Goal: Task Accomplishment & Management: Complete application form

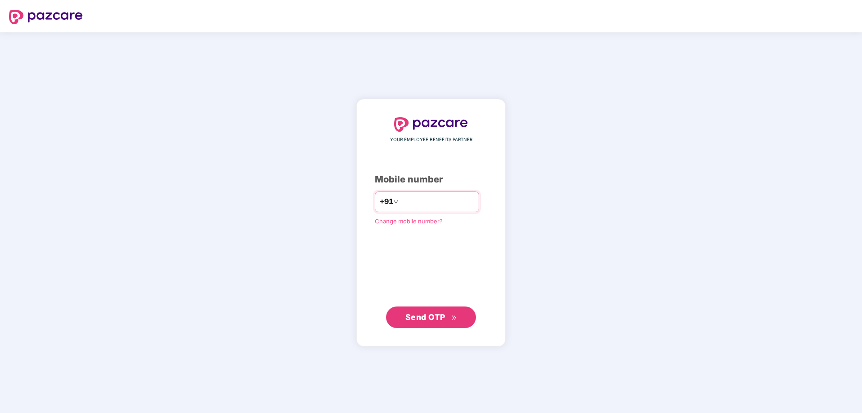
click at [418, 203] on input "number" at bounding box center [438, 202] width 74 height 14
type input "**********"
click at [435, 318] on span "Send OTP" at bounding box center [425, 316] width 40 height 9
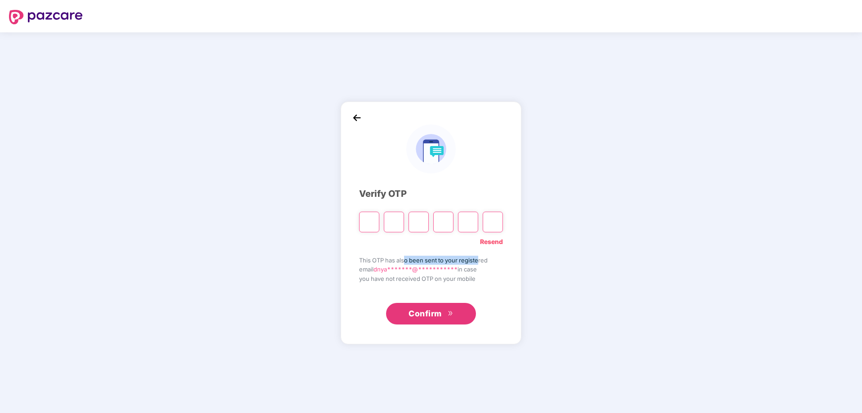
drag, startPoint x: 404, startPoint y: 263, endPoint x: 479, endPoint y: 260, distance: 74.7
click at [479, 260] on span "This OTP has also been sent to your registered" at bounding box center [431, 260] width 144 height 9
drag, startPoint x: 387, startPoint y: 282, endPoint x: 465, endPoint y: 282, distance: 77.3
click at [465, 282] on span "you have not received OTP on your mobile" at bounding box center [431, 278] width 144 height 9
click at [488, 242] on link "Resend" at bounding box center [491, 242] width 23 height 10
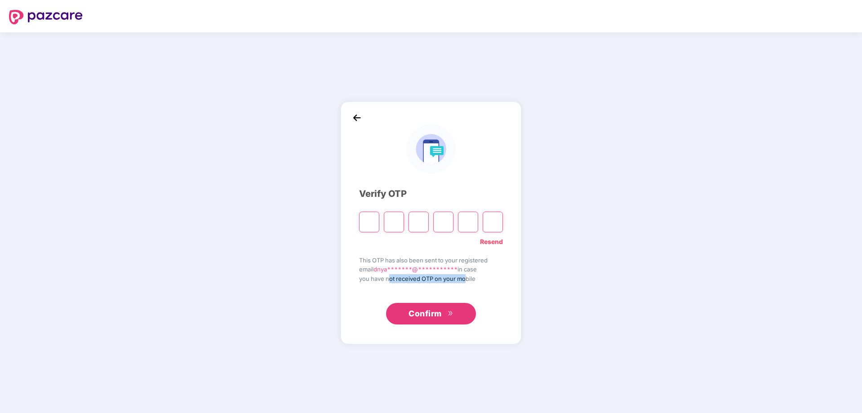
click at [432, 278] on span "you have not received OTP on your mobile" at bounding box center [431, 278] width 144 height 9
click at [356, 117] on img at bounding box center [356, 117] width 13 height 13
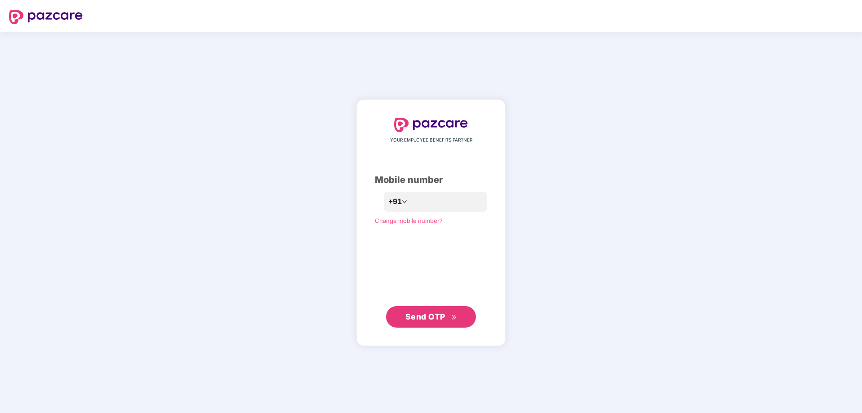
click at [426, 317] on span "Send OTP" at bounding box center [425, 316] width 40 height 9
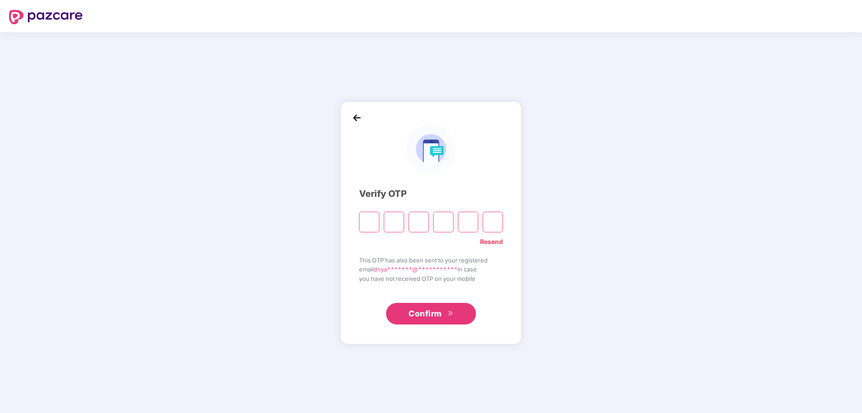
type input "*"
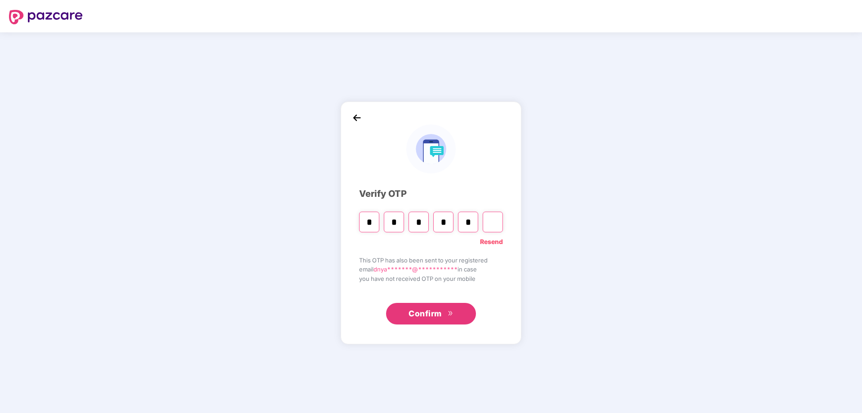
type input "*"
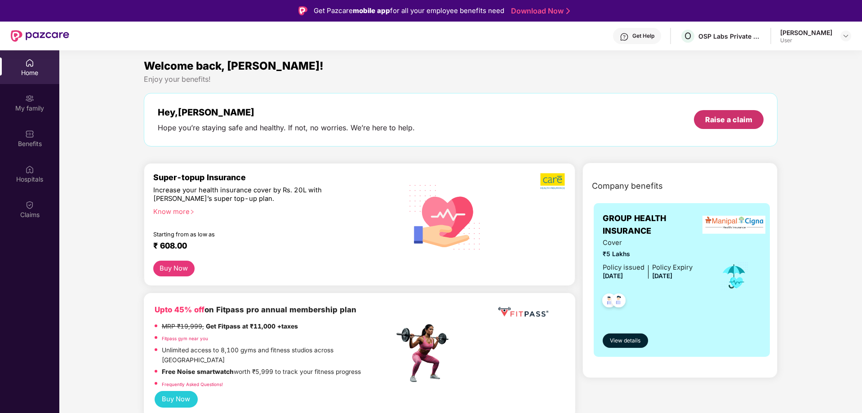
click at [732, 127] on div "Raise a claim" at bounding box center [729, 119] width 70 height 19
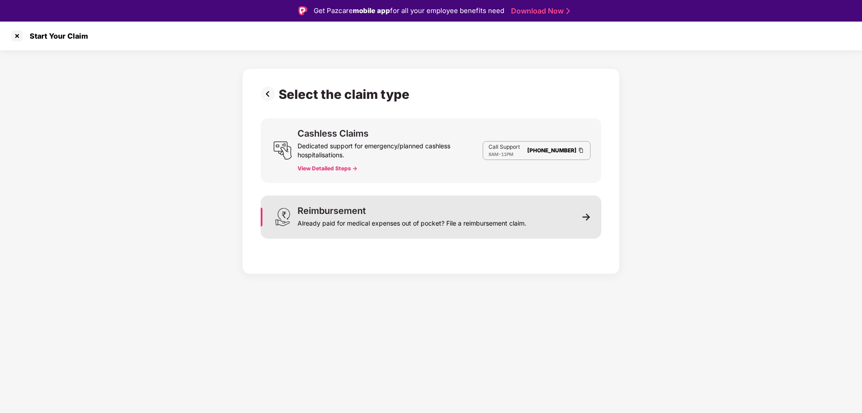
click at [423, 205] on div "Reimbursement Already paid for medical expenses out of pocket? File a reimburse…" at bounding box center [431, 217] width 341 height 43
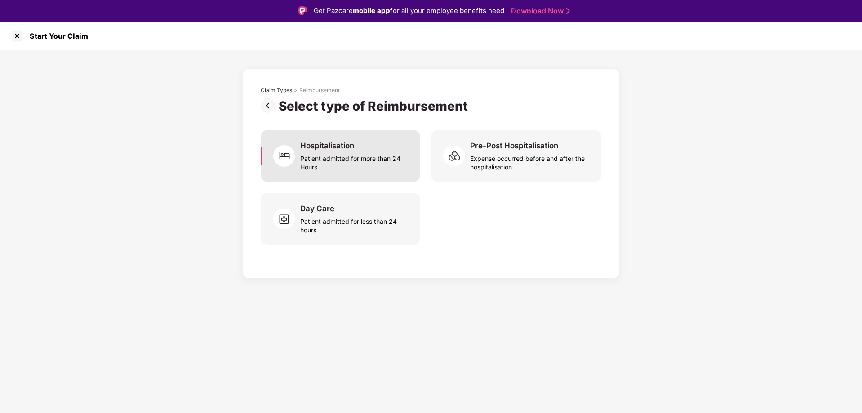
click at [346, 160] on div "Patient admitted for more than 24 Hours" at bounding box center [354, 161] width 109 height 21
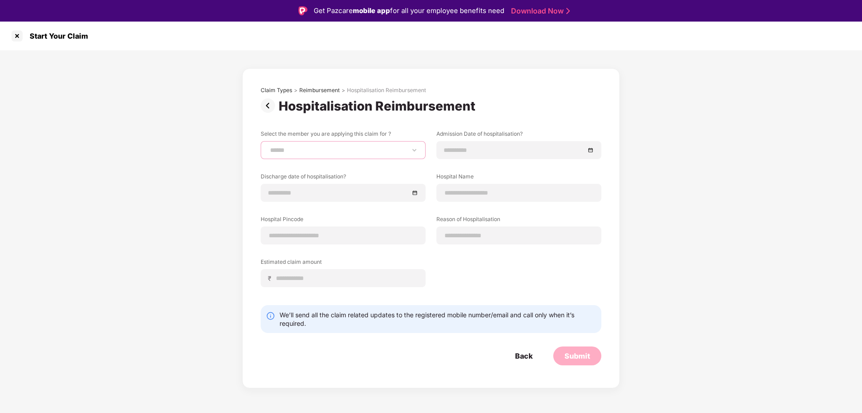
click at [357, 152] on select "**********" at bounding box center [343, 150] width 150 height 7
click at [384, 123] on div "**********" at bounding box center [431, 226] width 341 height 279
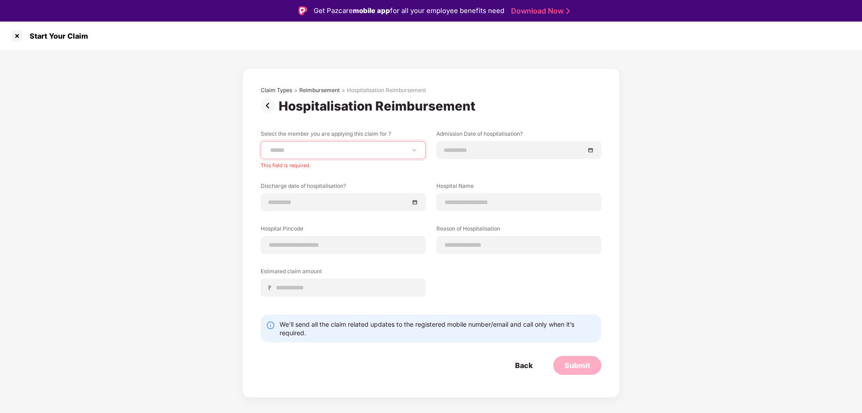
drag, startPoint x: 400, startPoint y: 150, endPoint x: 396, endPoint y: 154, distance: 4.8
click at [400, 150] on select "**********" at bounding box center [343, 150] width 150 height 7
select select "**********"
click at [268, 147] on select "**********" at bounding box center [343, 150] width 150 height 7
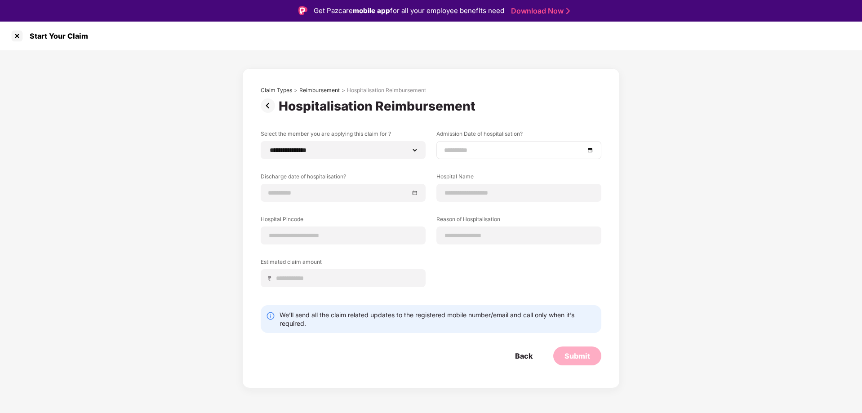
click at [467, 156] on div at bounding box center [518, 150] width 165 height 18
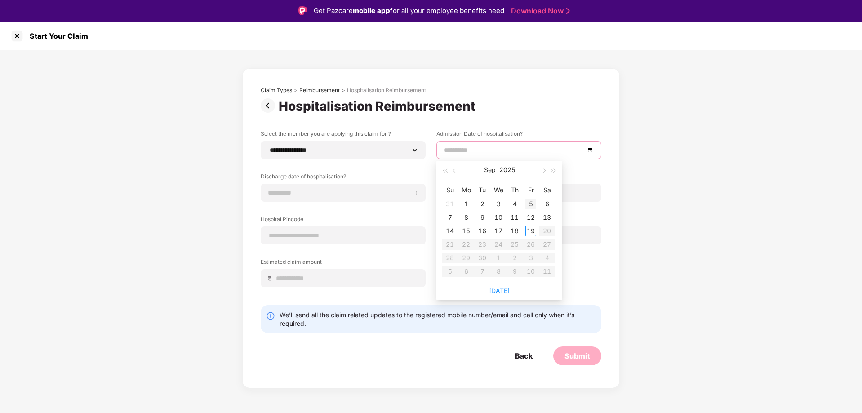
type input "**********"
click at [531, 204] on div "5" at bounding box center [530, 204] width 11 height 11
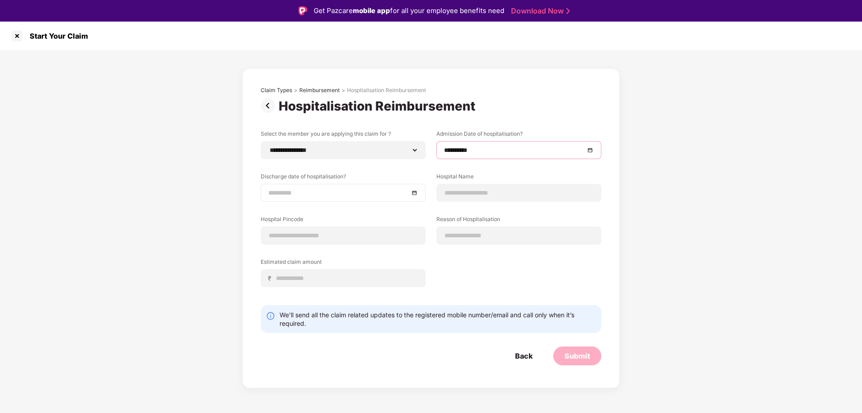
click at [403, 191] on input at bounding box center [338, 193] width 141 height 10
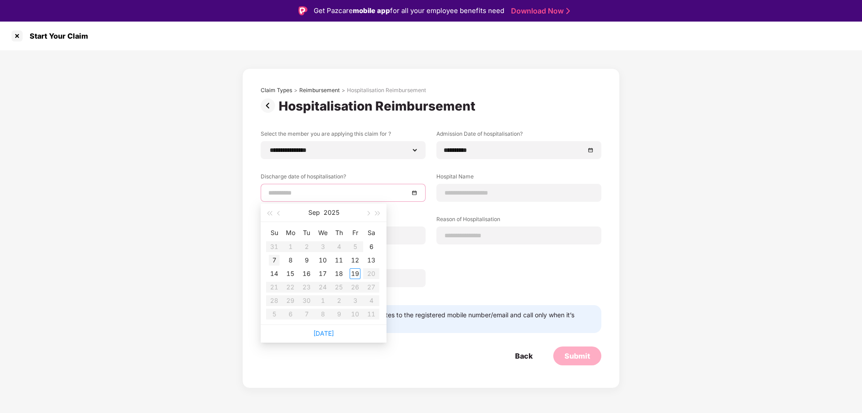
type input "**********"
click at [274, 260] on div "7" at bounding box center [274, 260] width 11 height 11
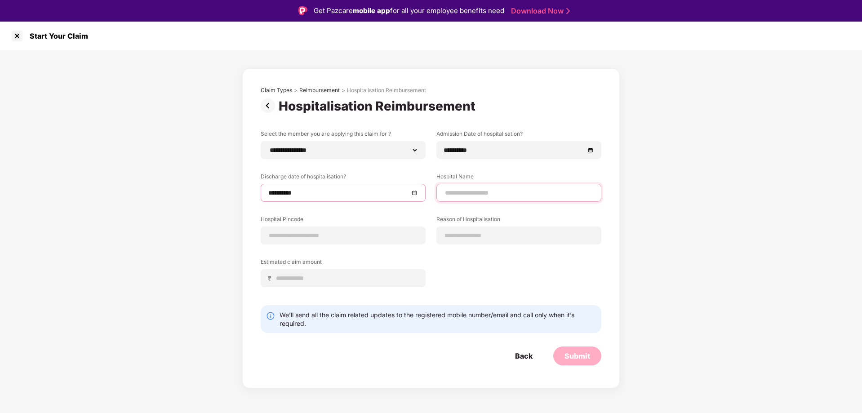
click at [483, 192] on input at bounding box center [519, 192] width 150 height 9
type input "**********"
click at [312, 235] on input at bounding box center [343, 235] width 150 height 9
type input "******"
select select "******"
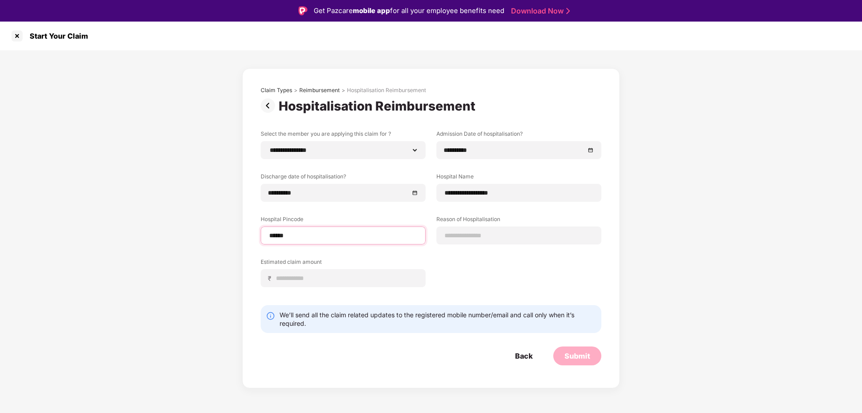
select select "**********"
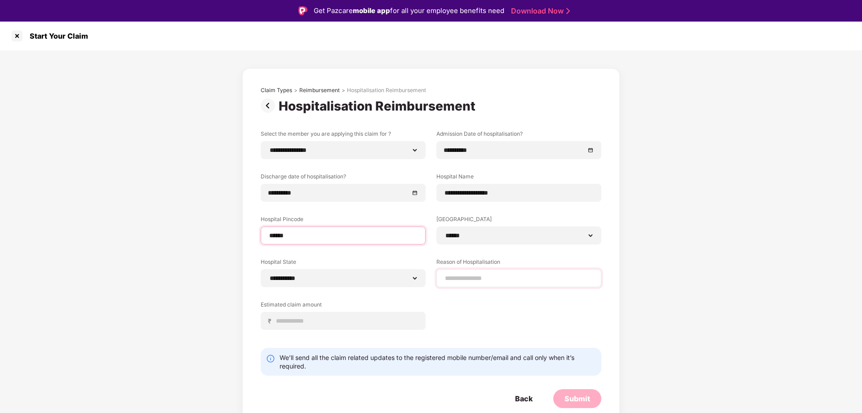
type input "******"
click at [483, 279] on input at bounding box center [519, 278] width 150 height 9
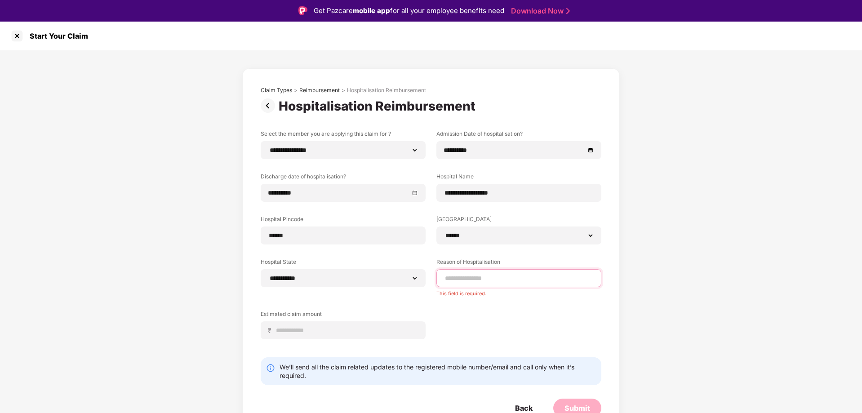
click at [469, 280] on input at bounding box center [519, 278] width 150 height 9
paste input "**********"
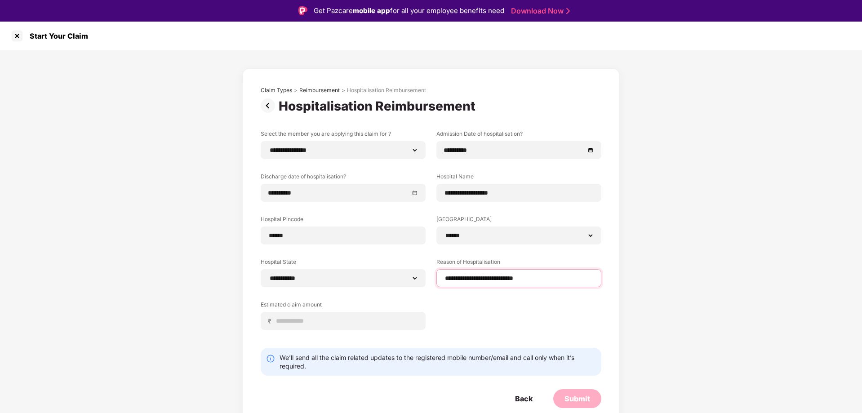
type input "**********"
click at [494, 315] on div "**********" at bounding box center [431, 237] width 341 height 214
click at [298, 320] on input at bounding box center [347, 320] width 142 height 9
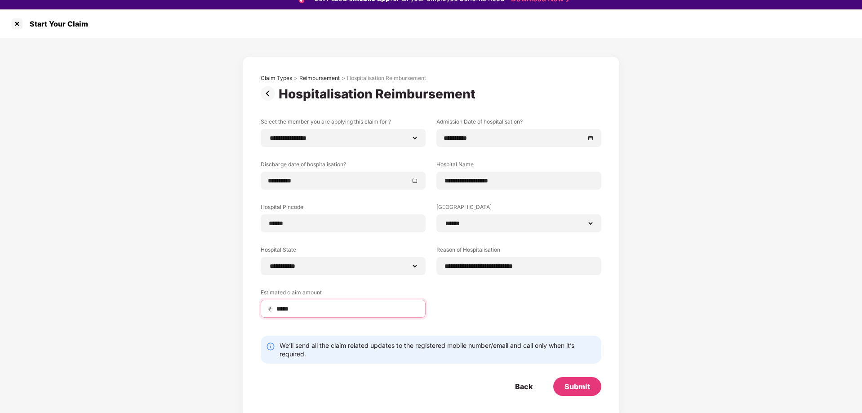
scroll to position [22, 0]
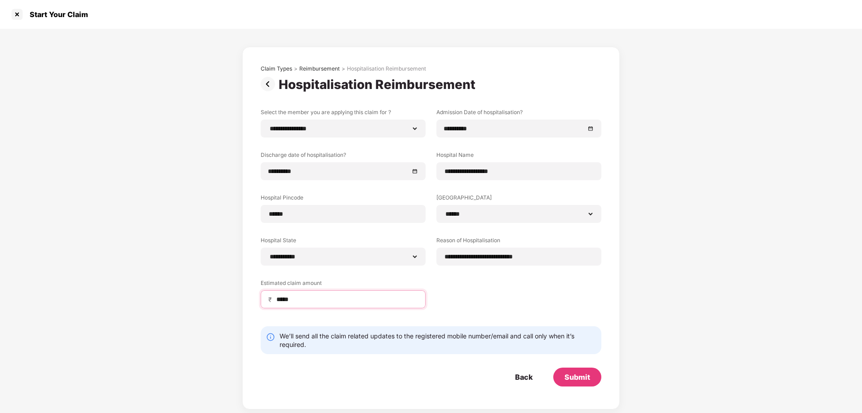
type input "*****"
drag, startPoint x: 328, startPoint y: 339, endPoint x: 452, endPoint y: 347, distance: 124.3
click at [452, 347] on div "We’ll send all the claim related updates to the registered mobile number/email …" at bounding box center [438, 340] width 316 height 17
click at [568, 380] on div "Submit" at bounding box center [578, 377] width 26 height 10
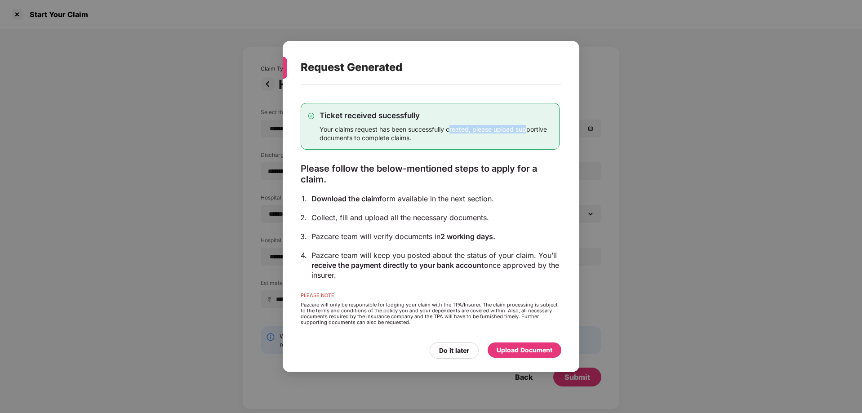
drag, startPoint x: 452, startPoint y: 130, endPoint x: 529, endPoint y: 129, distance: 76.9
click at [529, 129] on div "Your claims request has been successfully created, please upload supportive doc…" at bounding box center [436, 133] width 232 height 17
drag, startPoint x: 342, startPoint y: 139, endPoint x: 416, endPoint y: 139, distance: 73.7
click at [416, 139] on div "Your claims request has been successfully created, please upload supportive doc…" at bounding box center [436, 133] width 232 height 17
drag, startPoint x: 330, startPoint y: 168, endPoint x: 528, endPoint y: 176, distance: 198.4
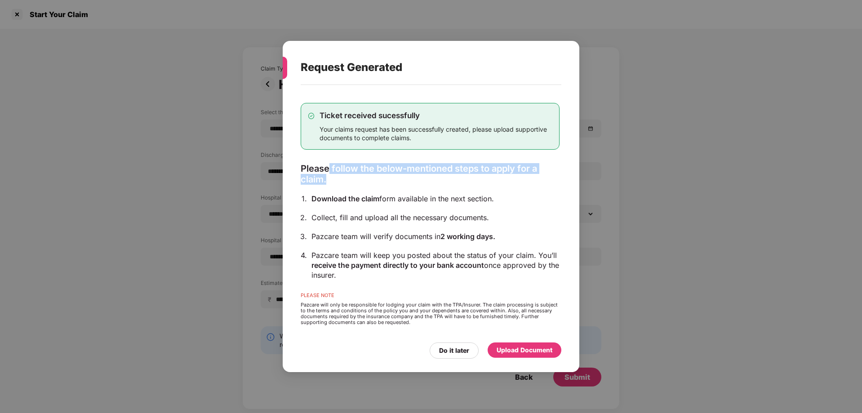
click at [528, 176] on div "Please follow the below-mentioned steps to apply for a claim." at bounding box center [430, 174] width 259 height 22
drag, startPoint x: 343, startPoint y: 198, endPoint x: 381, endPoint y: 201, distance: 38.3
click at [381, 201] on div "Download the claim form available in the next section." at bounding box center [436, 199] width 248 height 10
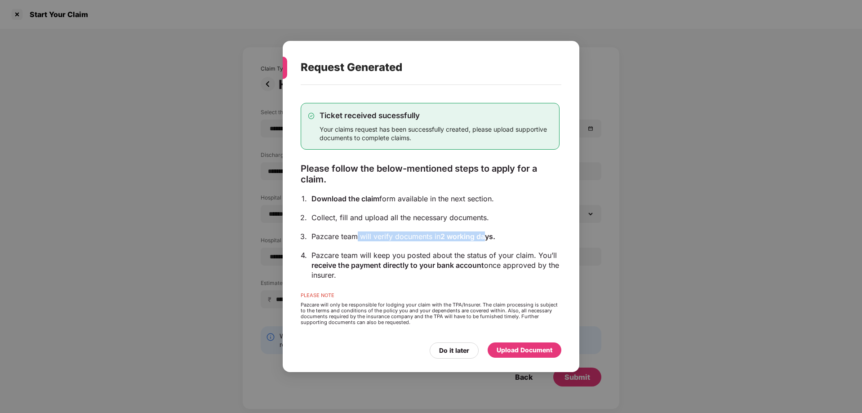
drag, startPoint x: 358, startPoint y: 238, endPoint x: 489, endPoint y: 240, distance: 131.3
click at [489, 240] on div "Pazcare team will verify documents in 2 working days." at bounding box center [436, 236] width 248 height 10
click at [341, 221] on div "Collect, fill and upload all the necessary documents." at bounding box center [436, 218] width 248 height 10
drag, startPoint x: 376, startPoint y: 219, endPoint x: 472, endPoint y: 224, distance: 95.8
click at [472, 224] on div "Ticket received sucessfully Your claims request has been successfully created, …" at bounding box center [430, 213] width 259 height 249
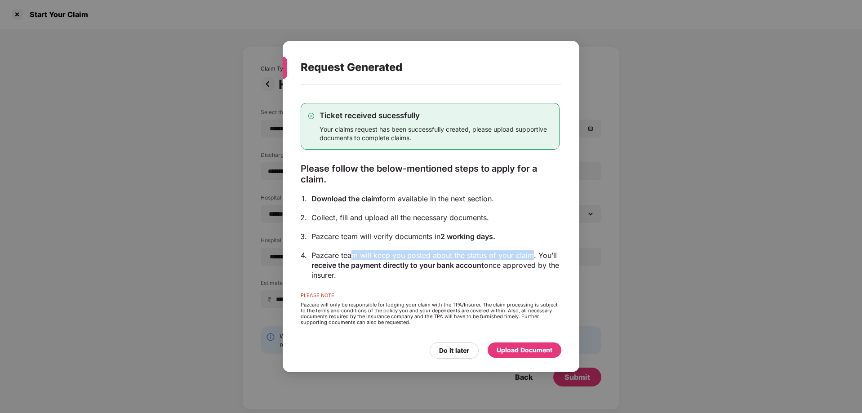
drag, startPoint x: 352, startPoint y: 258, endPoint x: 530, endPoint y: 254, distance: 178.0
click at [530, 254] on div "Pazcare team will keep you posted about the status of your claim. You’ll receiv…" at bounding box center [436, 265] width 248 height 30
click at [504, 347] on div "Upload Document" at bounding box center [525, 350] width 56 height 10
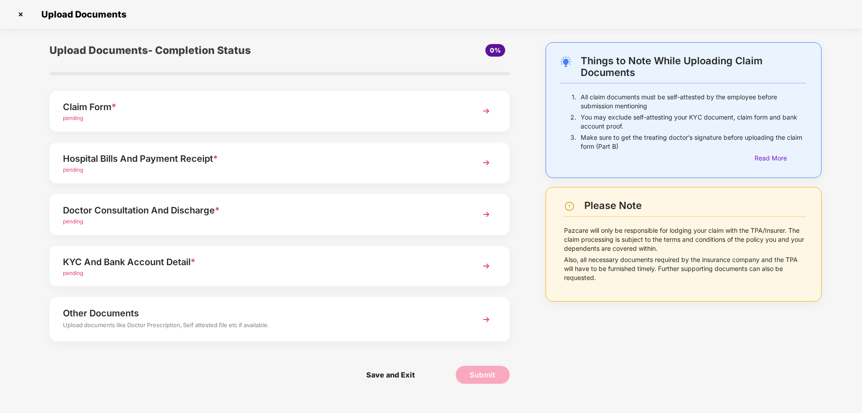
click at [481, 266] on img at bounding box center [486, 266] width 16 height 16
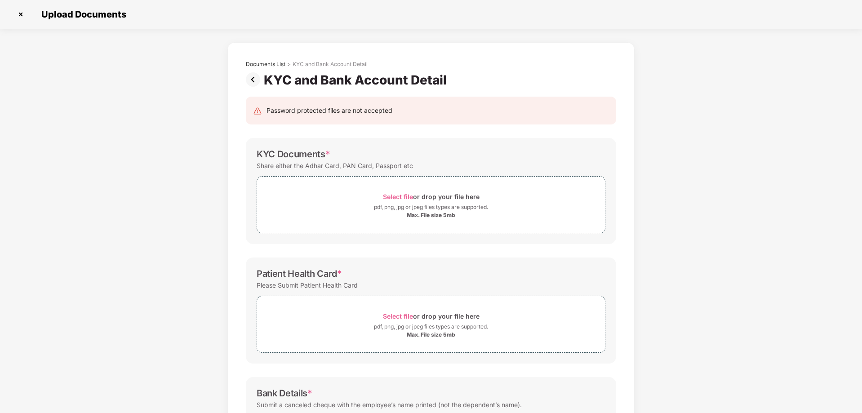
scroll to position [0, 0]
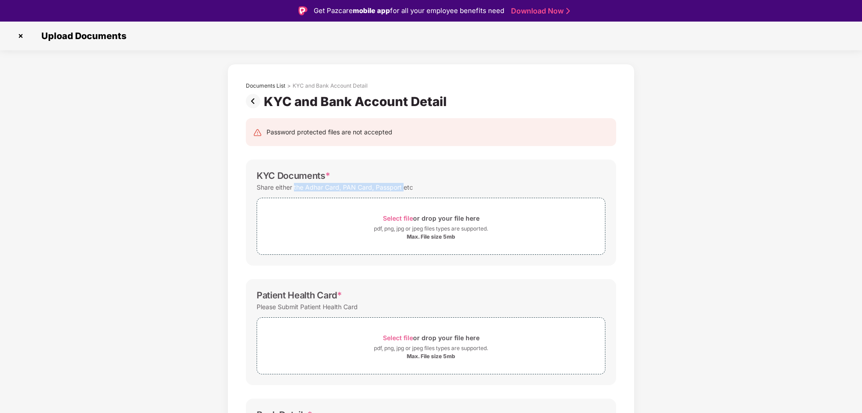
drag, startPoint x: 295, startPoint y: 189, endPoint x: 405, endPoint y: 189, distance: 109.7
click at [405, 189] on div "Share either the Adhar Card, PAN Card, Passport etc" at bounding box center [335, 187] width 156 height 12
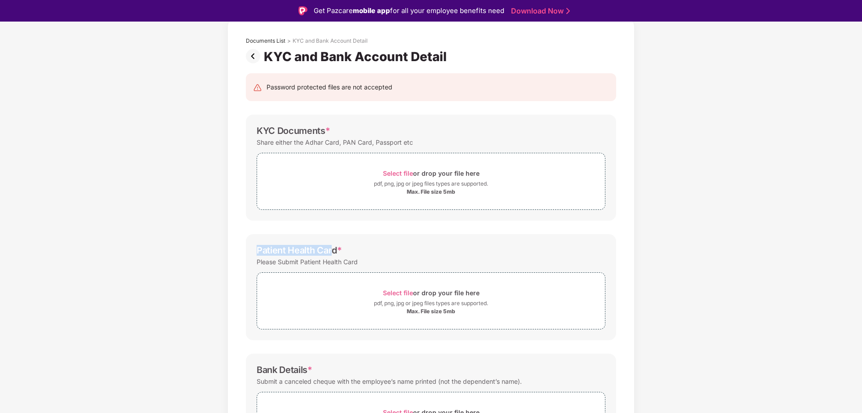
drag, startPoint x: 258, startPoint y: 250, endPoint x: 331, endPoint y: 252, distance: 73.3
click at [331, 252] on div "Patient Health Card *" at bounding box center [299, 250] width 85 height 11
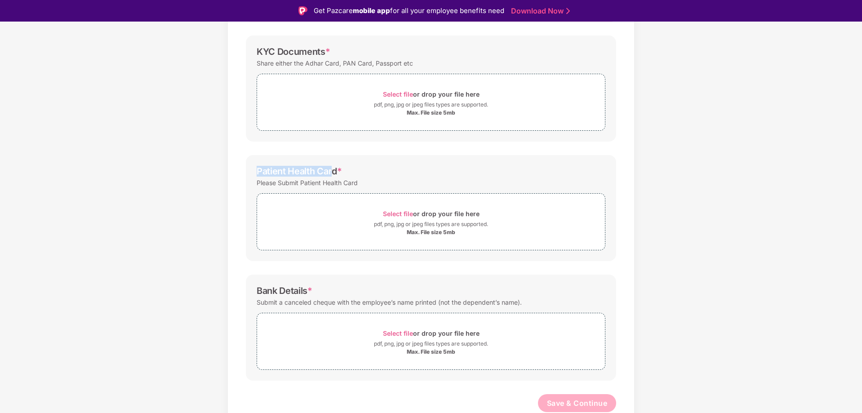
scroll to position [125, 0]
drag, startPoint x: 257, startPoint y: 286, endPoint x: 289, endPoint y: 286, distance: 32.4
click at [289, 286] on div "Bank Details *" at bounding box center [285, 290] width 56 height 11
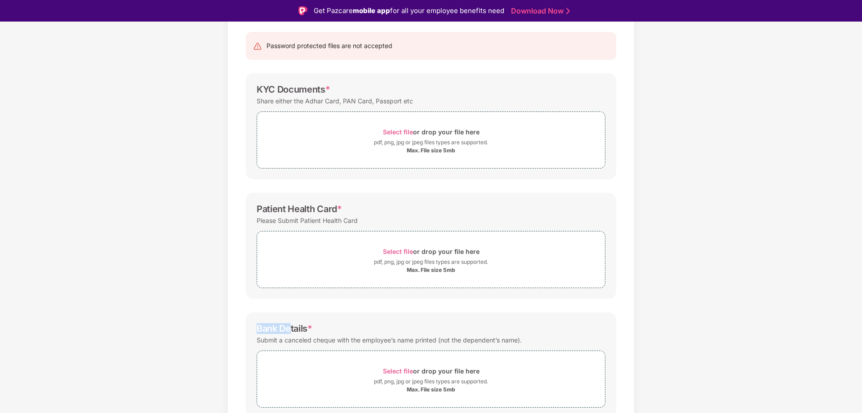
scroll to position [0, 0]
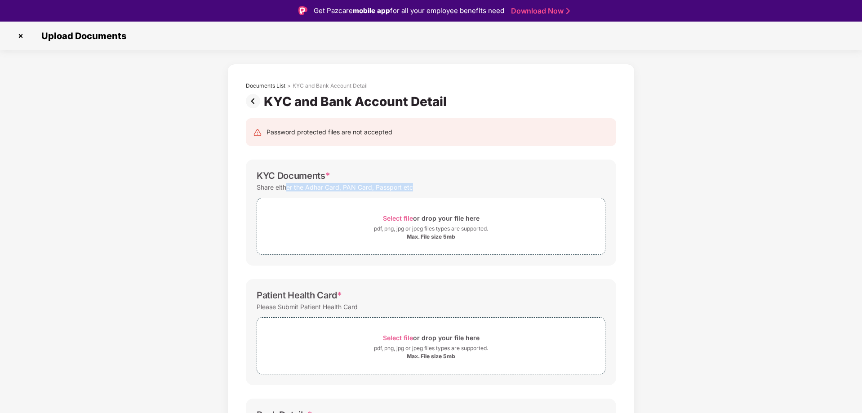
drag, startPoint x: 287, startPoint y: 187, endPoint x: 412, endPoint y: 187, distance: 125.4
click at [412, 187] on div "Share either the Adhar Card, PAN Card, Passport etc" at bounding box center [335, 187] width 156 height 12
click at [253, 103] on img at bounding box center [255, 101] width 18 height 14
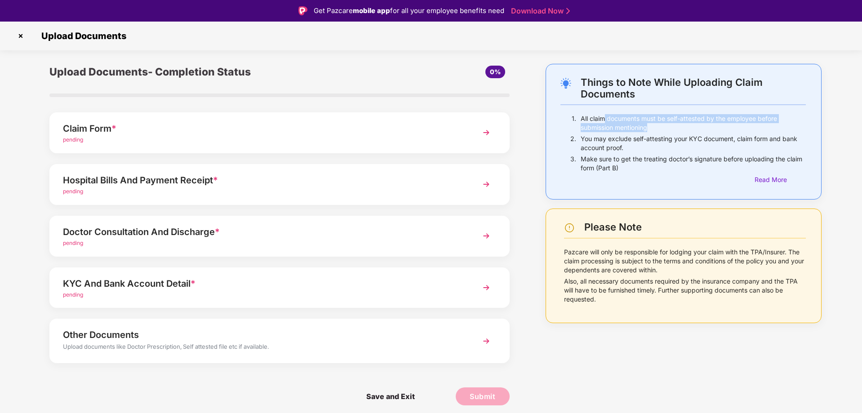
drag, startPoint x: 605, startPoint y: 117, endPoint x: 774, endPoint y: 123, distance: 168.2
click at [774, 123] on p "All claim documents must be self-attested by the employee before submission men…" at bounding box center [693, 123] width 225 height 18
click at [624, 129] on p "All claim documents must be self-attested by the employee before submission men…" at bounding box center [693, 123] width 225 height 18
drag, startPoint x: 580, startPoint y: 139, endPoint x: 665, endPoint y: 150, distance: 85.2
click at [665, 150] on div "2. You may exclude self-attesting your KYC document, claim form and bank accoun…" at bounding box center [683, 144] width 245 height 20
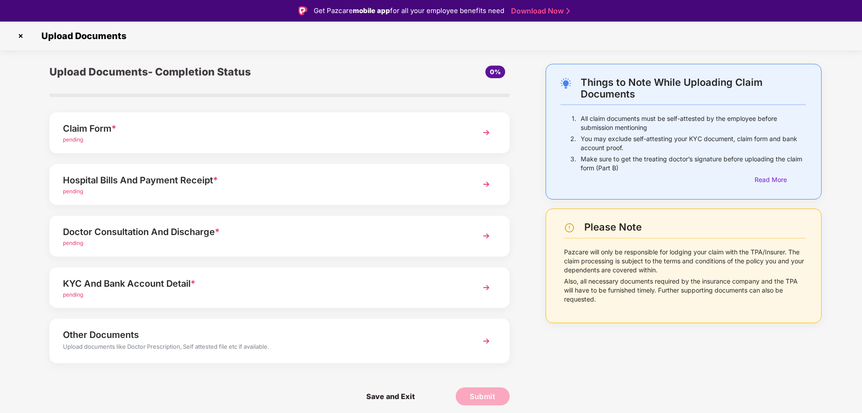
click at [685, 147] on p "You may exclude self-attesting your KYC document, claim form and bank account p…" at bounding box center [693, 143] width 225 height 18
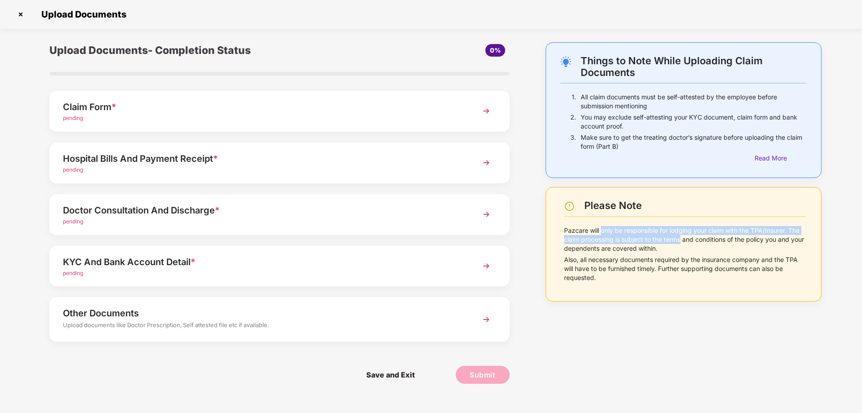
drag, startPoint x: 601, startPoint y: 228, endPoint x: 681, endPoint y: 238, distance: 81.0
click at [681, 238] on p "Pazcare will only be responsible for lodging your claim with the TPA/Insurer. T…" at bounding box center [685, 239] width 242 height 27
click at [759, 160] on div "Read More" at bounding box center [780, 158] width 51 height 10
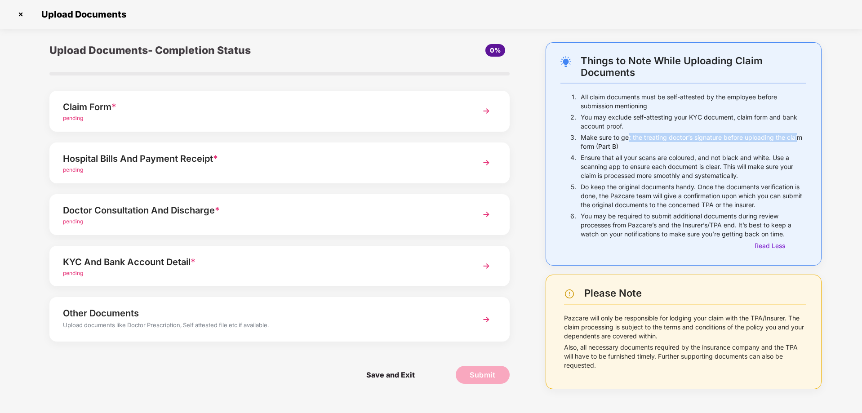
drag, startPoint x: 626, startPoint y: 138, endPoint x: 795, endPoint y: 138, distance: 169.5
click at [795, 138] on p "Make sure to get the treating doctor’s signature before uploading the claim for…" at bounding box center [693, 142] width 225 height 18
drag, startPoint x: 632, startPoint y: 157, endPoint x: 692, endPoint y: 159, distance: 60.2
click at [692, 159] on p "Ensure that all your scans are coloured, and not black and white. Use a scannin…" at bounding box center [693, 166] width 225 height 27
drag, startPoint x: 704, startPoint y: 158, endPoint x: 770, endPoint y: 157, distance: 65.6
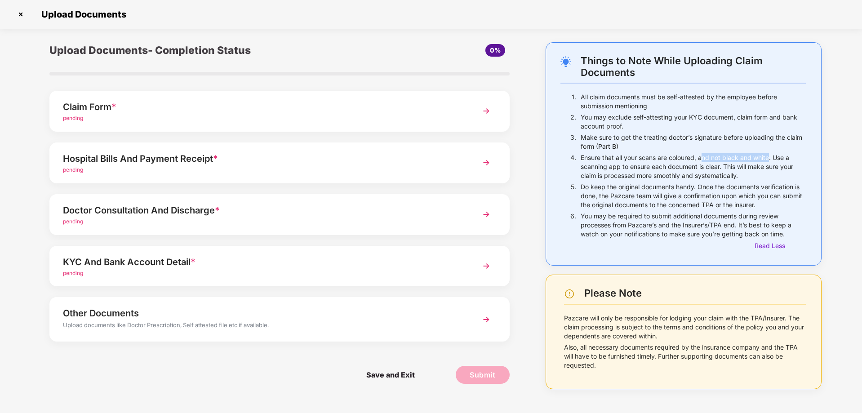
click at [770, 157] on p "Ensure that all your scans are coloured, and not black and white. Use a scannin…" at bounding box center [693, 166] width 225 height 27
click at [661, 175] on p "Ensure that all your scans are coloured, and not black and white. Use a scannin…" at bounding box center [693, 166] width 225 height 27
drag, startPoint x: 638, startPoint y: 159, endPoint x: 697, endPoint y: 157, distance: 58.9
click at [697, 157] on p "Ensure that all your scans are coloured, and not black and white. Use a scannin…" at bounding box center [693, 166] width 225 height 27
drag, startPoint x: 703, startPoint y: 156, endPoint x: 770, endPoint y: 160, distance: 68.0
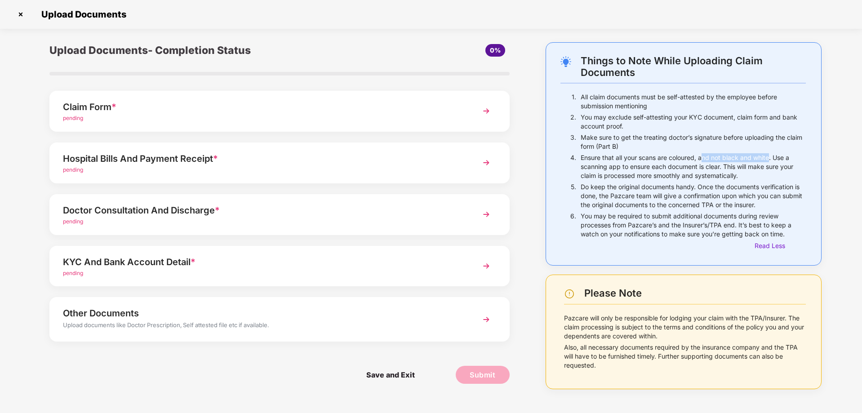
click at [770, 160] on p "Ensure that all your scans are coloured, and not black and white. Use a scannin…" at bounding box center [693, 166] width 225 height 27
drag, startPoint x: 613, startPoint y: 167, endPoint x: 718, endPoint y: 166, distance: 105.2
click at [718, 166] on p "Ensure that all your scans are coloured, and not black and white. Use a scannin…" at bounding box center [693, 166] width 225 height 27
drag, startPoint x: 726, startPoint y: 167, endPoint x: 744, endPoint y: 178, distance: 21.1
click at [744, 178] on p "Ensure that all your scans are coloured, and not black and white. Use a scannin…" at bounding box center [693, 166] width 225 height 27
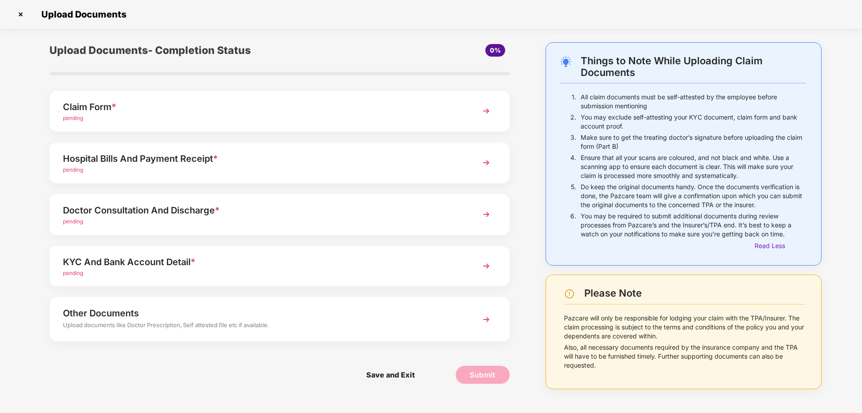
click at [289, 316] on div "Other Documents" at bounding box center [261, 313] width 397 height 14
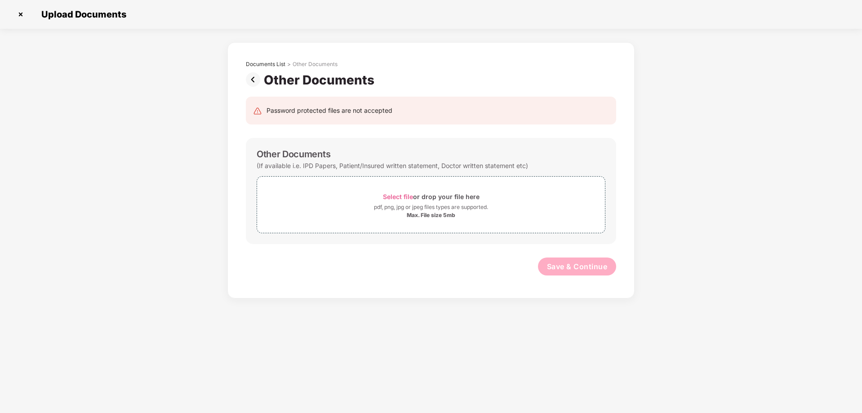
scroll to position [0, 0]
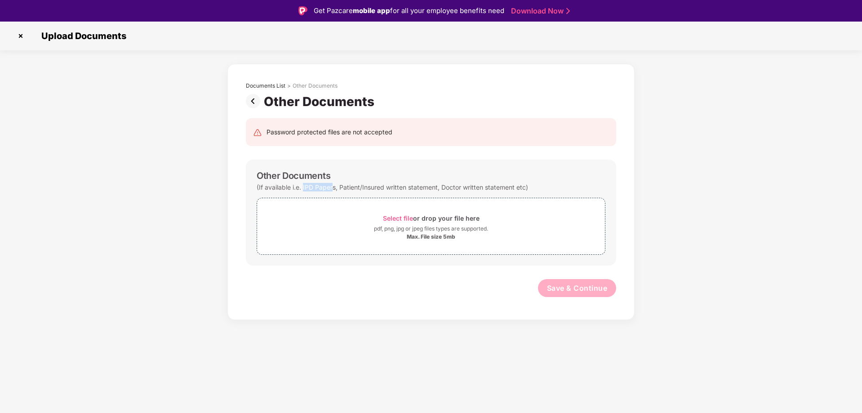
drag, startPoint x: 304, startPoint y: 187, endPoint x: 332, endPoint y: 187, distance: 28.3
click at [332, 187] on div "(If available i.e. IPD Papers, Patient/Insured written statement, Doctor writte…" at bounding box center [392, 187] width 271 height 12
drag, startPoint x: 352, startPoint y: 185, endPoint x: 423, endPoint y: 185, distance: 71.0
click at [423, 185] on div "(If available i.e. IPD Papers, Patient/Insured written statement, Doctor writte…" at bounding box center [392, 187] width 271 height 12
click at [405, 187] on div "(If available i.e. IPD Papers, Patient/Insured written statement, Doctor writte…" at bounding box center [392, 187] width 271 height 12
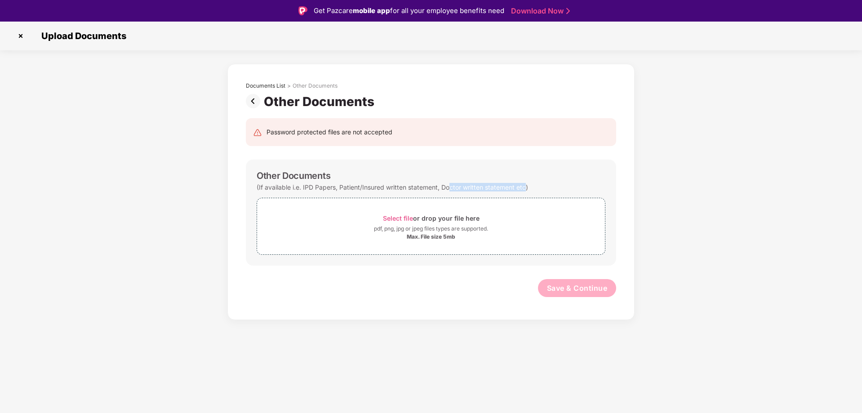
drag, startPoint x: 475, startPoint y: 186, endPoint x: 525, endPoint y: 186, distance: 50.3
click at [525, 186] on div "(If available i.e. IPD Papers, Patient/Insured written statement, Doctor writte…" at bounding box center [392, 187] width 271 height 12
click at [263, 185] on div "(If available i.e. IPD Papers, Patient/Insured written statement, Doctor writte…" at bounding box center [392, 187] width 271 height 12
click at [250, 102] on img at bounding box center [255, 101] width 18 height 14
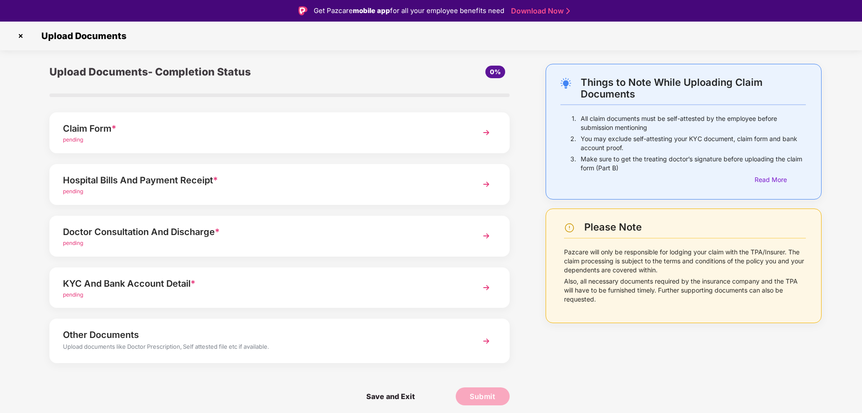
click at [148, 243] on div "pending" at bounding box center [261, 243] width 397 height 9
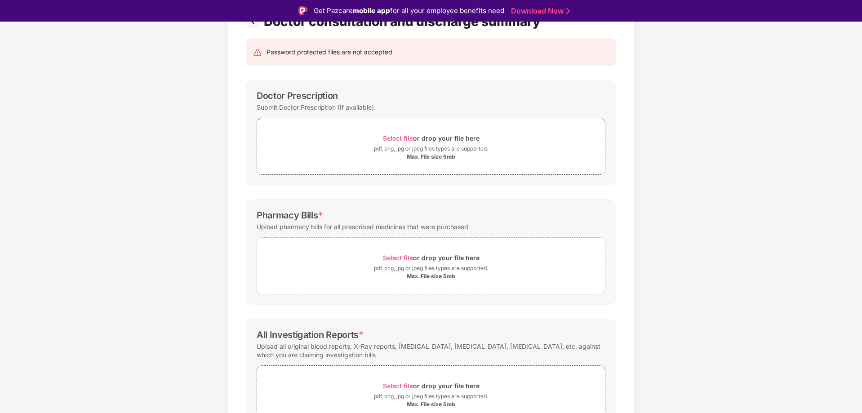
scroll to position [90, 0]
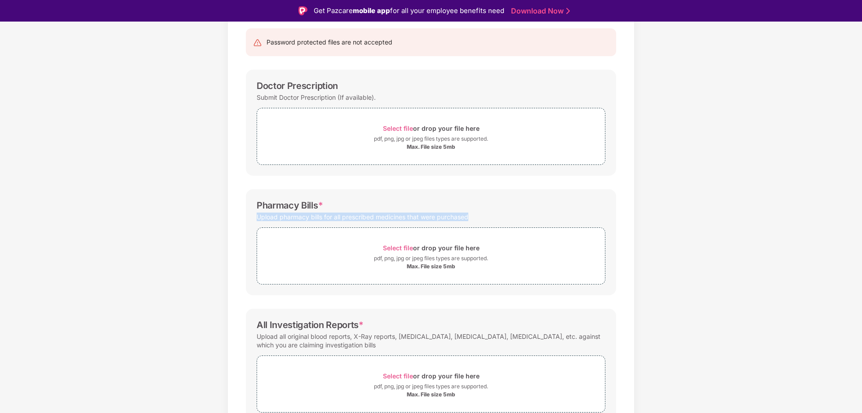
drag, startPoint x: 258, startPoint y: 219, endPoint x: 473, endPoint y: 218, distance: 214.4
click at [473, 218] on div "Upload pharmacy bills for all prescribed medicines that were purchased" at bounding box center [431, 217] width 349 height 12
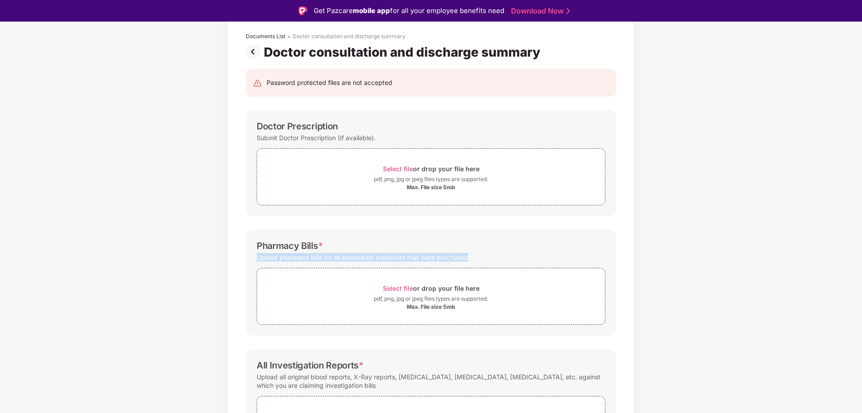
scroll to position [43, 0]
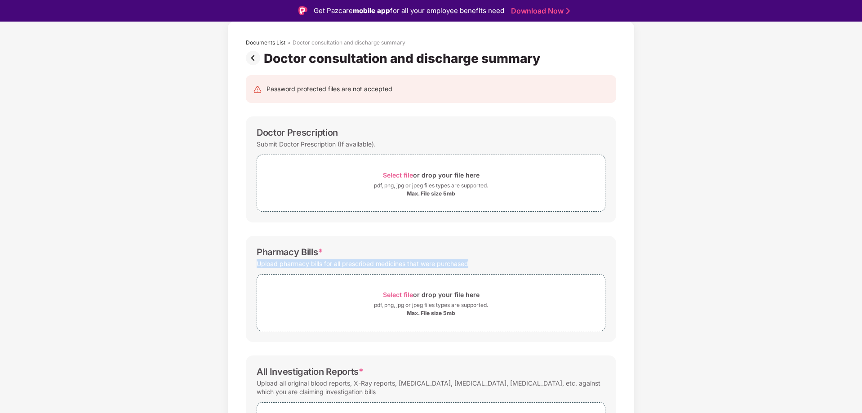
click at [417, 266] on div "Upload pharmacy bills for all prescribed medicines that were purchased" at bounding box center [363, 264] width 212 height 12
click at [326, 264] on div "Upload pharmacy bills for all prescribed medicines that were purchased" at bounding box center [363, 264] width 212 height 12
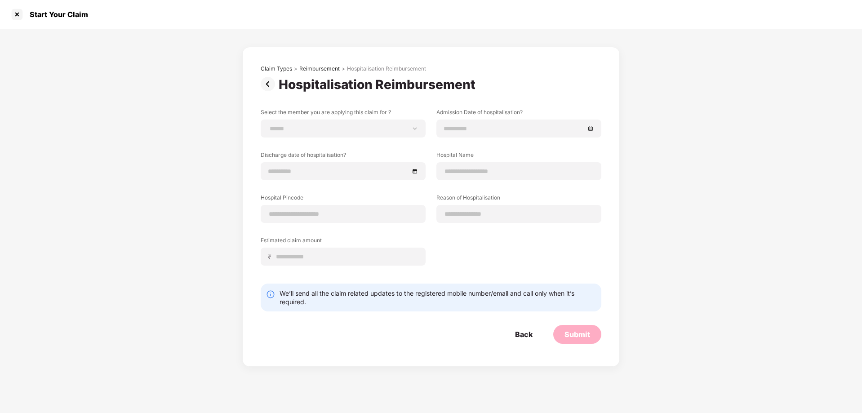
scroll to position [0, 0]
click at [534, 334] on div "Back" at bounding box center [524, 334] width 40 height 19
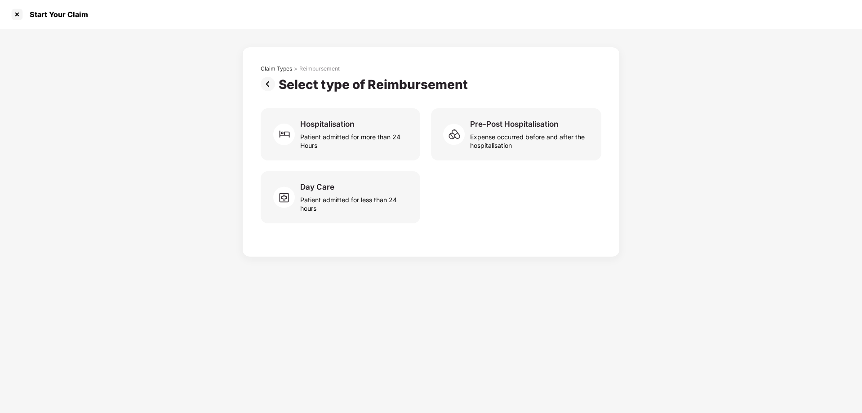
click at [270, 81] on img at bounding box center [270, 84] width 18 height 14
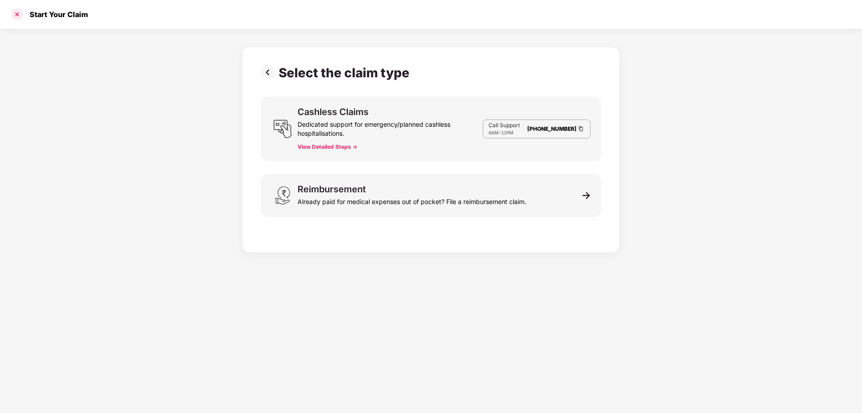
click at [17, 14] on div at bounding box center [17, 14] width 14 height 14
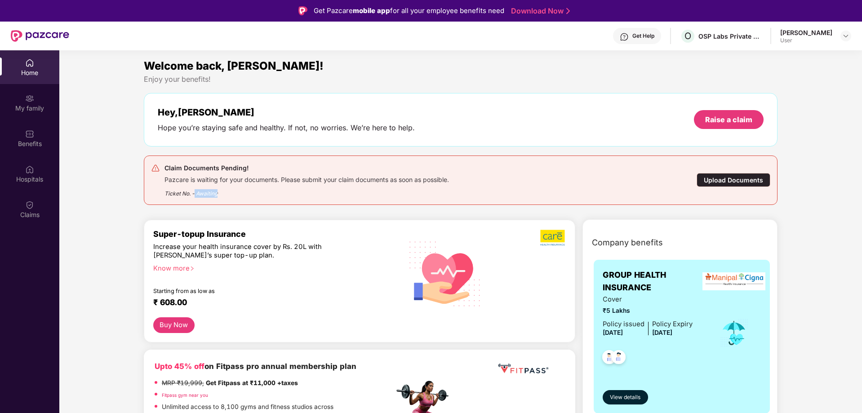
drag, startPoint x: 195, startPoint y: 194, endPoint x: 228, endPoint y: 195, distance: 33.3
click at [228, 195] on div "Ticket No. - Awaiting" at bounding box center [307, 191] width 285 height 14
click at [714, 181] on div "Upload Documents" at bounding box center [734, 180] width 74 height 14
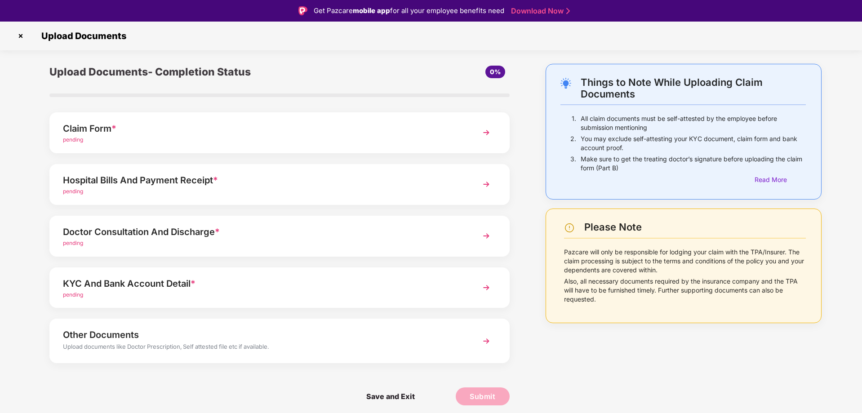
click at [249, 131] on div "Claim Form *" at bounding box center [261, 128] width 397 height 14
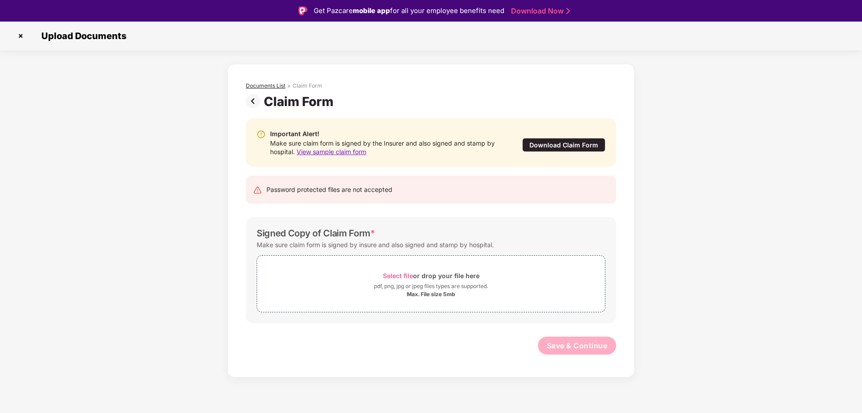
click at [258, 85] on div "Documents List" at bounding box center [266, 85] width 40 height 7
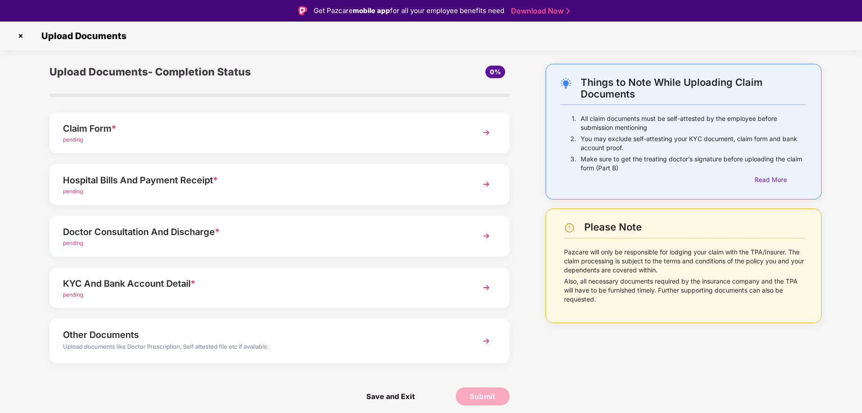
click at [170, 192] on div "pending" at bounding box center [261, 191] width 397 height 9
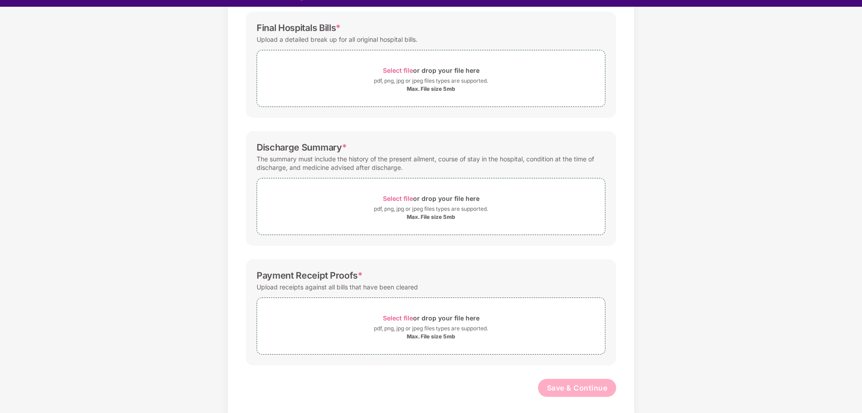
scroll to position [22, 0]
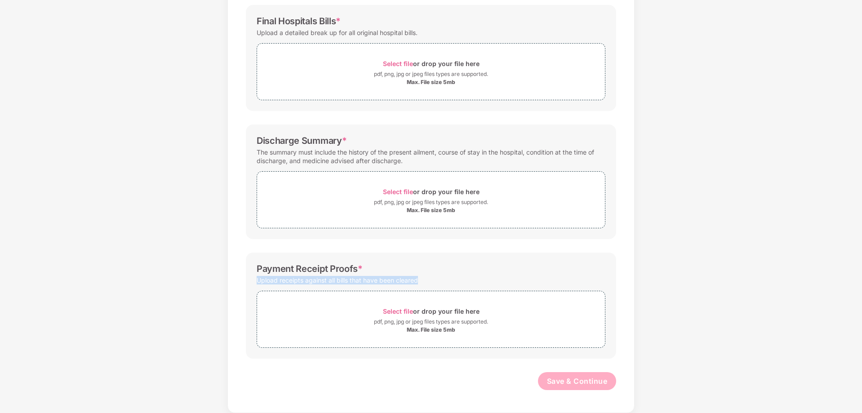
drag, startPoint x: 257, startPoint y: 280, endPoint x: 423, endPoint y: 280, distance: 166.8
click at [423, 280] on div "Upload receipts against all bills that have been cleared" at bounding box center [431, 280] width 349 height 12
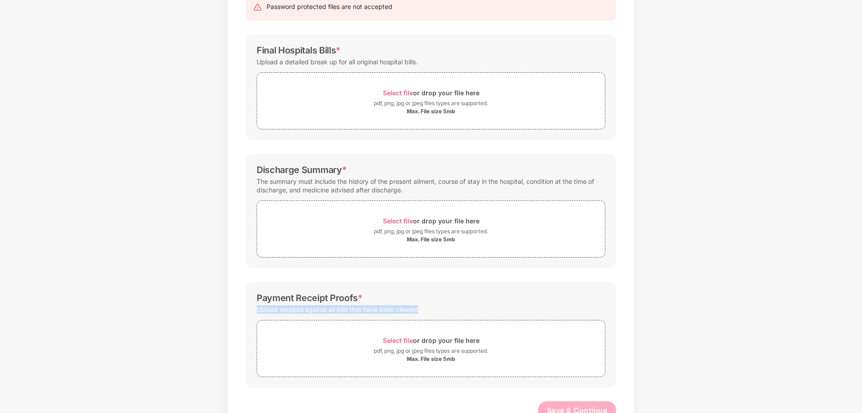
scroll to position [88, 0]
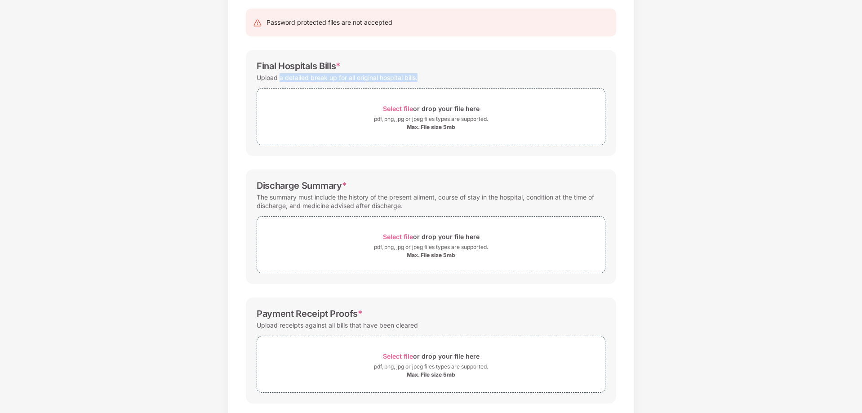
drag, startPoint x: 279, startPoint y: 79, endPoint x: 428, endPoint y: 76, distance: 149.3
click at [428, 76] on div "Upload a detailed break up for all original hospital bills." at bounding box center [431, 77] width 349 height 12
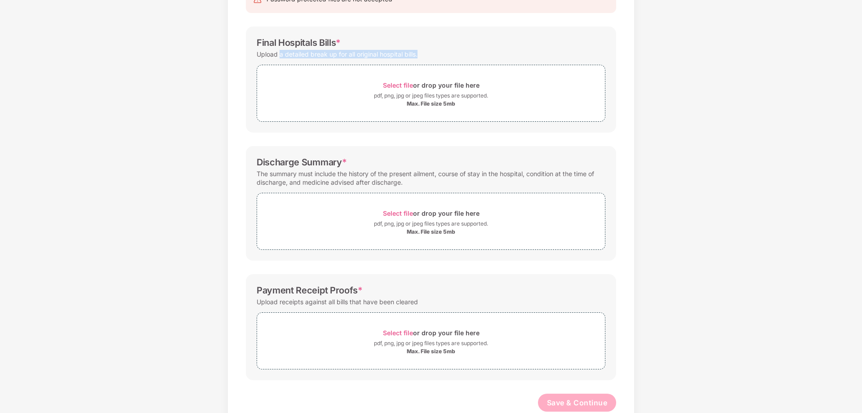
scroll to position [133, 0]
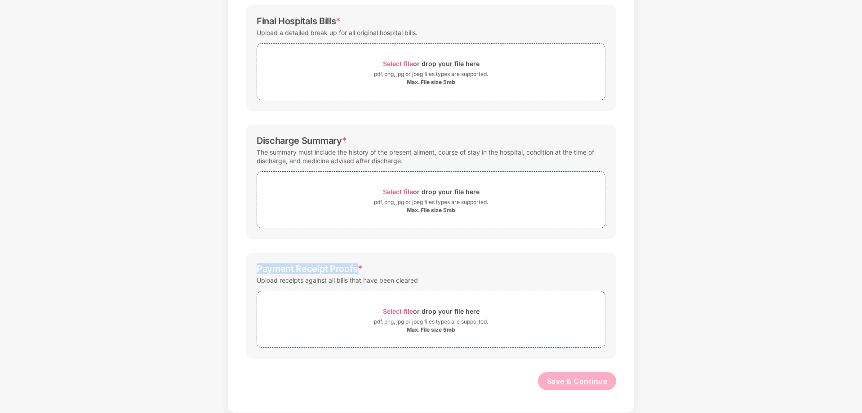
drag, startPoint x: 257, startPoint y: 268, endPoint x: 355, endPoint y: 269, distance: 98.4
click at [355, 269] on div "Payment Receipt Proofs *" at bounding box center [310, 268] width 106 height 11
click at [319, 273] on div "Payment Receipt Proofs *" at bounding box center [310, 268] width 106 height 11
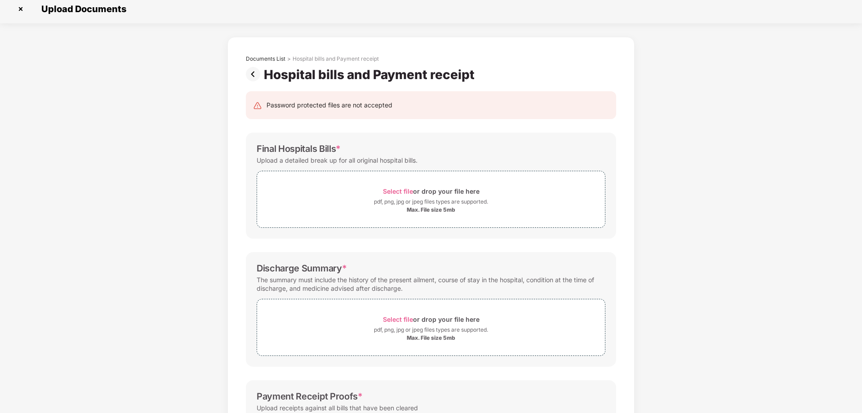
scroll to position [0, 0]
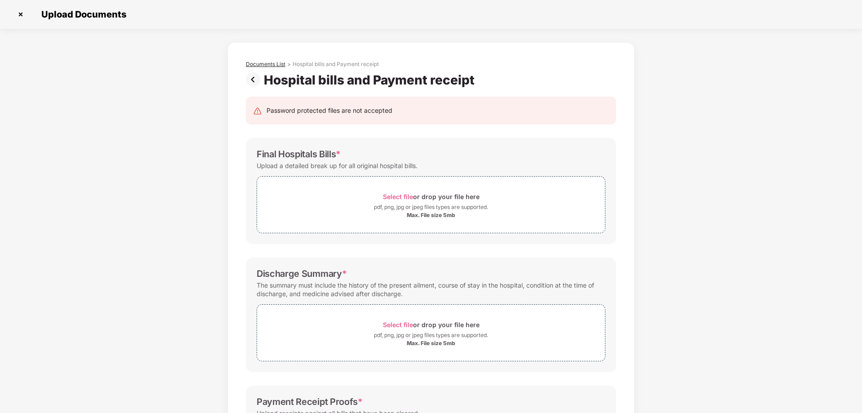
click at [264, 62] on div "Documents List" at bounding box center [266, 64] width 40 height 7
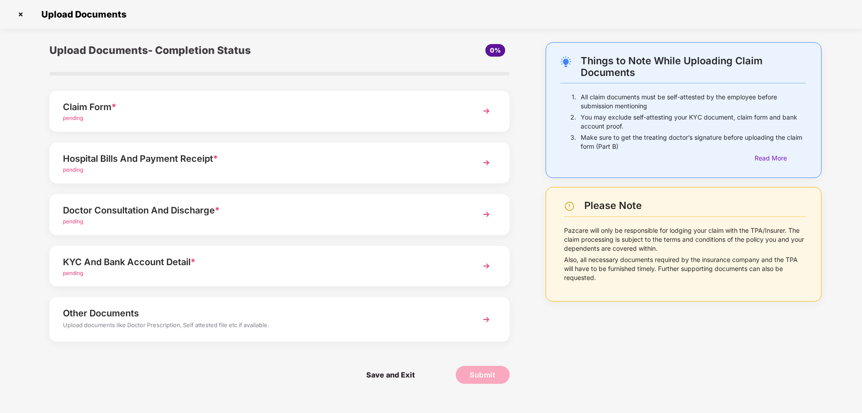
click at [141, 217] on div "Doctor Consultation And Discharge *" at bounding box center [261, 210] width 397 height 14
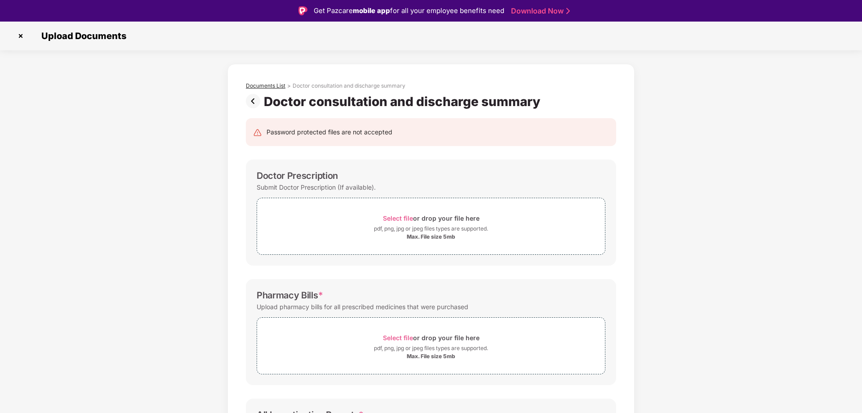
click at [261, 85] on div "Documents List" at bounding box center [266, 85] width 40 height 7
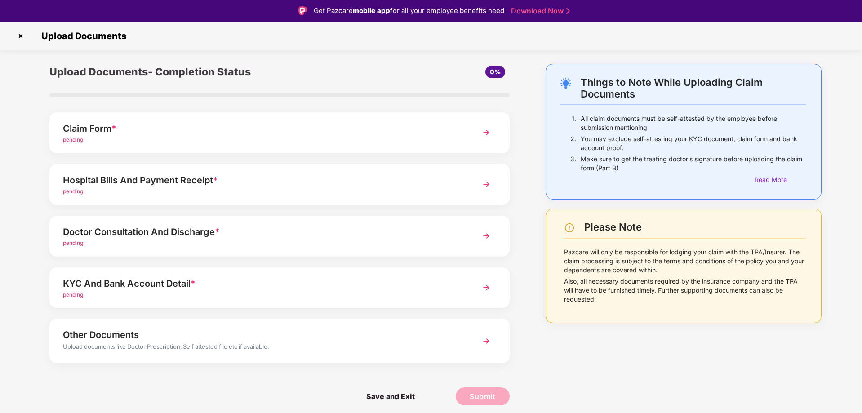
click at [225, 301] on div "KYC And Bank Account Detail * pending" at bounding box center [279, 287] width 460 height 41
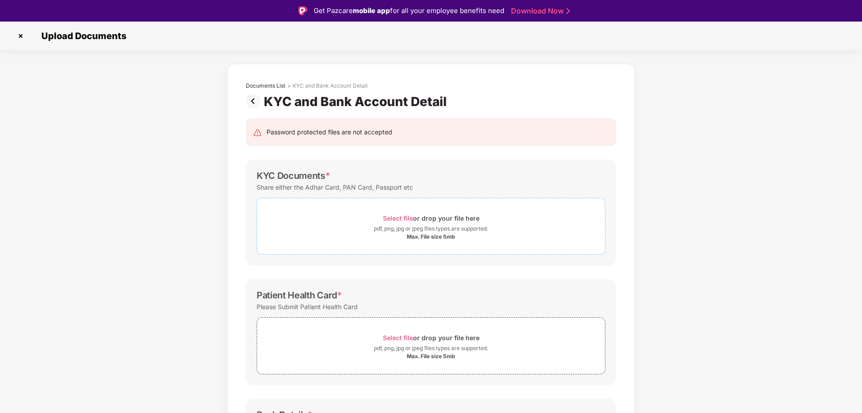
scroll to position [45, 0]
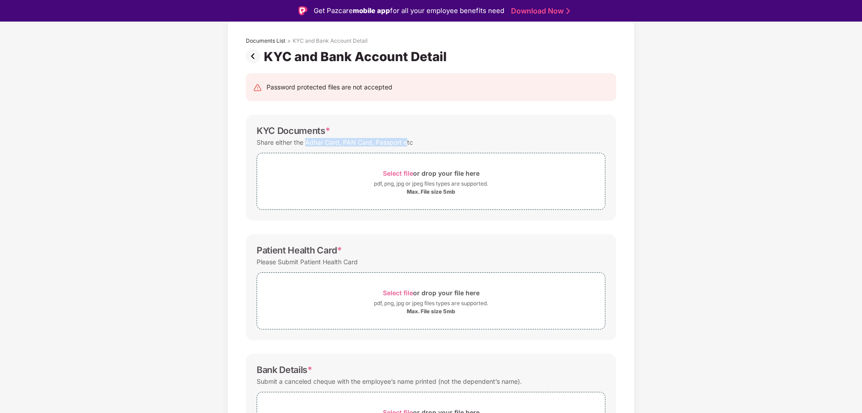
drag, startPoint x: 305, startPoint y: 143, endPoint x: 405, endPoint y: 141, distance: 100.7
click at [405, 141] on div "Share either the Adhar Card, PAN Card, Passport etc" at bounding box center [335, 142] width 156 height 12
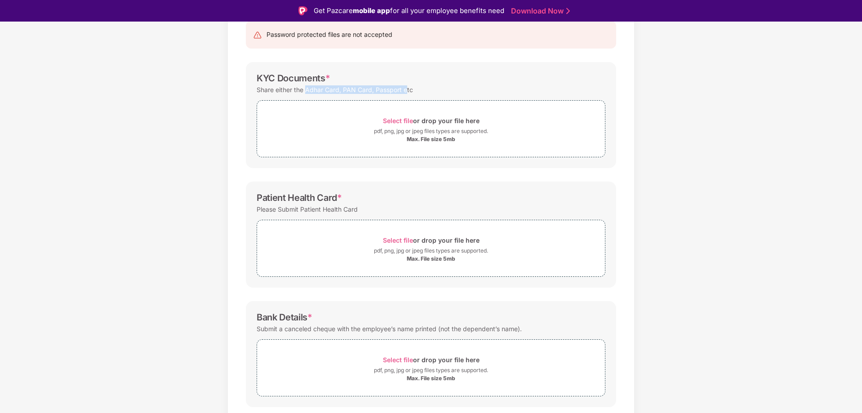
scroll to position [125, 0]
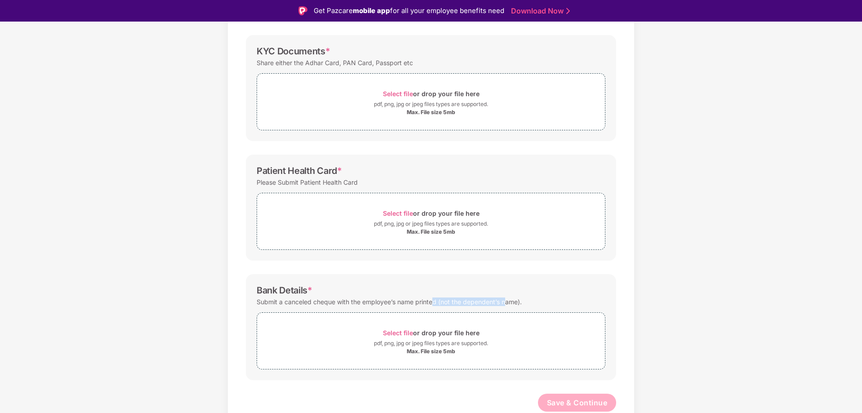
drag, startPoint x: 437, startPoint y: 302, endPoint x: 507, endPoint y: 299, distance: 69.7
click at [507, 299] on div "Submit a canceled cheque with the employee’s name printed (not the dependent’s …" at bounding box center [389, 302] width 265 height 12
drag, startPoint x: 289, startPoint y: 303, endPoint x: 419, endPoint y: 306, distance: 129.9
click at [419, 306] on div "Submit a canceled cheque with the employee’s name printed (not the dependent’s …" at bounding box center [389, 302] width 265 height 12
click at [354, 304] on div "Submit a canceled cheque with the employee’s name printed (not the dependent’s …" at bounding box center [389, 302] width 265 height 12
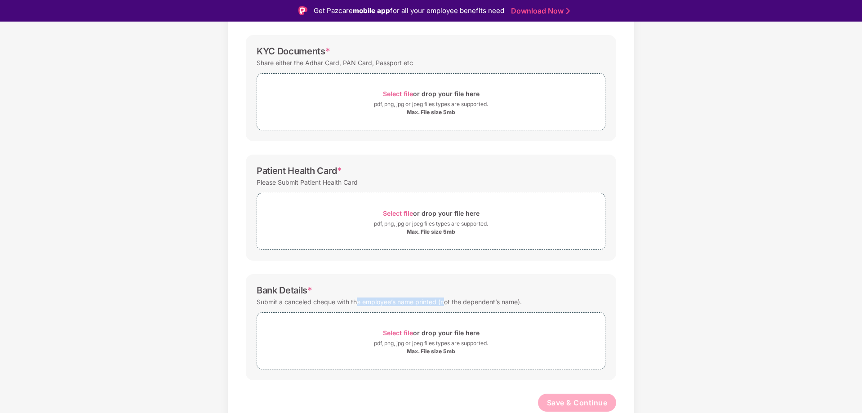
drag, startPoint x: 372, startPoint y: 304, endPoint x: 444, endPoint y: 304, distance: 71.9
click at [444, 304] on div "Submit a canceled cheque with the employee’s name printed (not the dependent’s …" at bounding box center [389, 302] width 265 height 12
click at [319, 306] on div "Submit a canceled cheque with the employee’s name printed (not the dependent’s …" at bounding box center [389, 302] width 265 height 12
drag, startPoint x: 443, startPoint y: 303, endPoint x: 525, endPoint y: 304, distance: 81.4
click at [525, 304] on div "Submit a canceled cheque with the employee’s name printed (not the dependent’s …" at bounding box center [431, 302] width 349 height 12
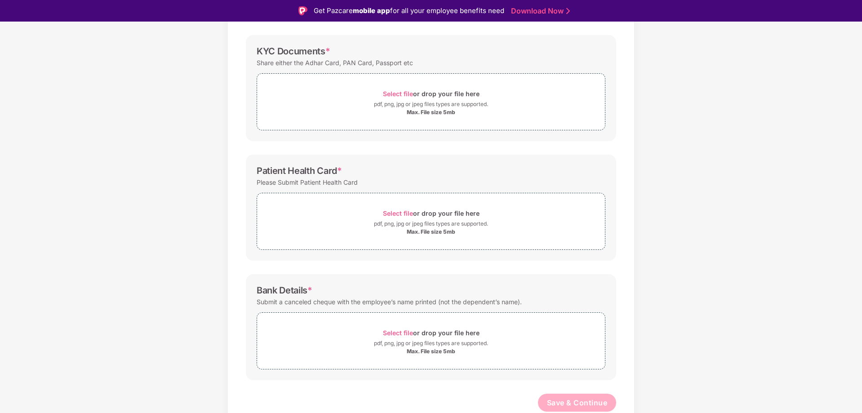
click at [420, 304] on div "Submit a canceled cheque with the employee’s name printed (not the dependent’s …" at bounding box center [389, 302] width 265 height 12
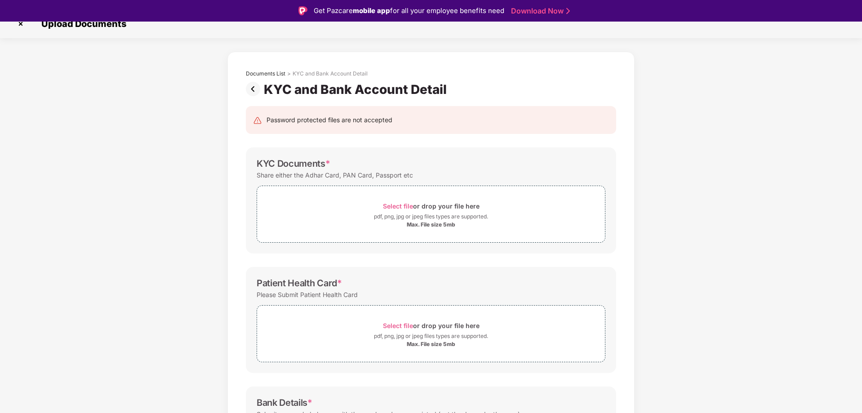
scroll to position [0, 0]
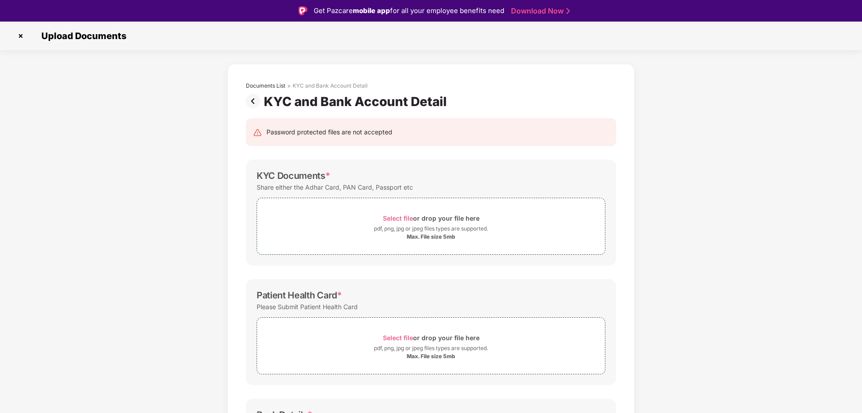
click at [250, 101] on img at bounding box center [255, 101] width 18 height 14
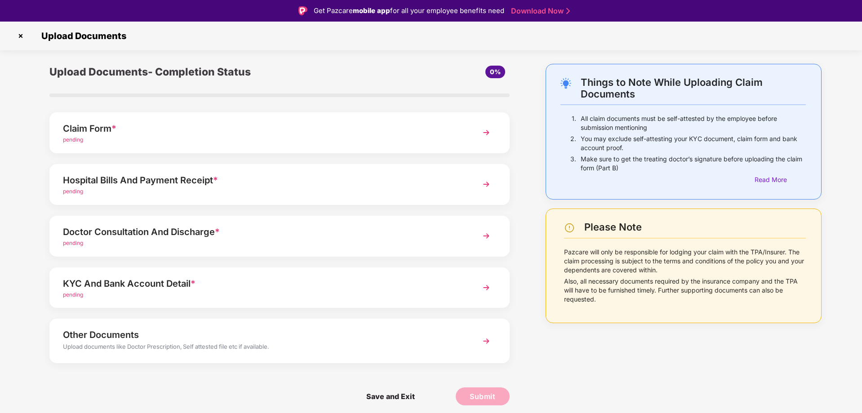
click at [464, 141] on div "Claim Form * pending" at bounding box center [279, 132] width 460 height 41
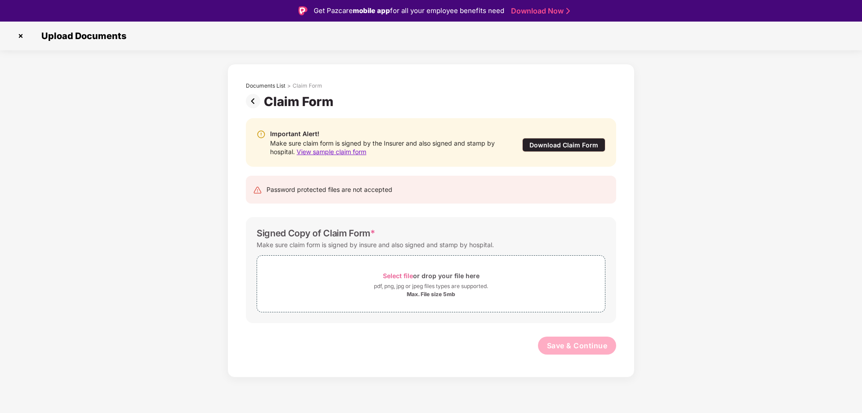
click at [24, 34] on img at bounding box center [20, 36] width 14 height 14
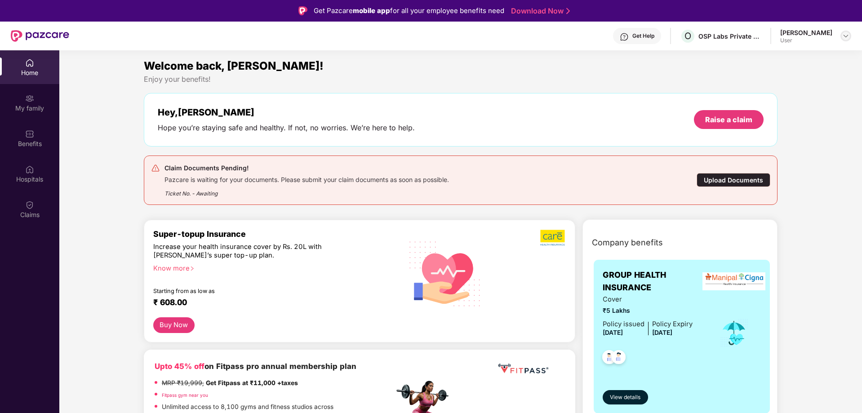
click at [845, 34] on img at bounding box center [845, 35] width 7 height 7
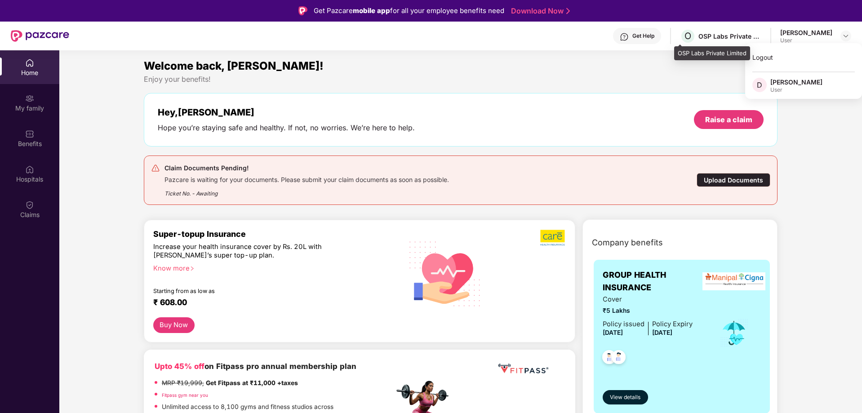
click at [726, 36] on div "OSP Labs Private Limited" at bounding box center [730, 36] width 63 height 9
click at [745, 36] on div "OSP Labs Private Limited" at bounding box center [730, 36] width 63 height 9
click at [749, 36] on div "OSP Labs Private Limited" at bounding box center [730, 36] width 63 height 9
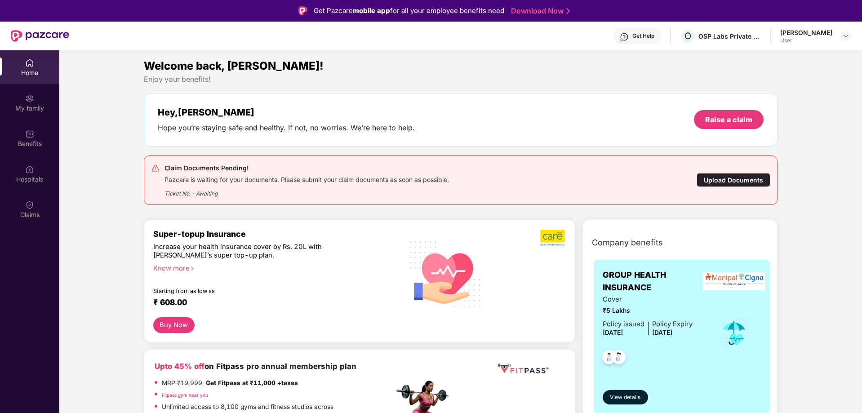
click at [37, 137] on div "Benefits" at bounding box center [29, 138] width 59 height 34
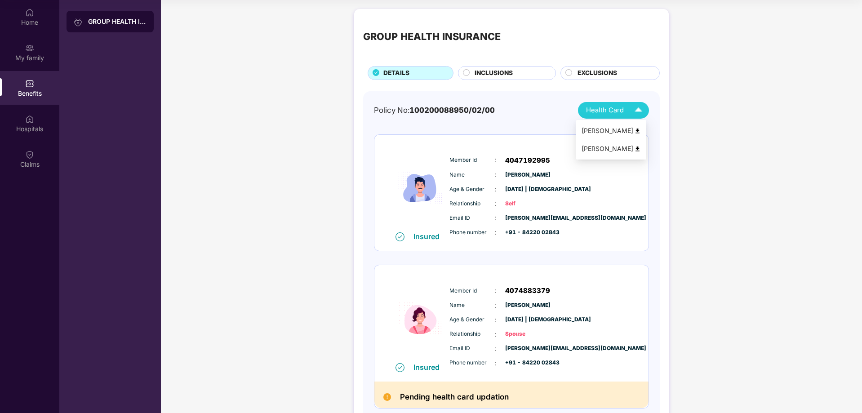
click at [641, 129] on img at bounding box center [637, 131] width 7 height 7
click at [636, 110] on img at bounding box center [639, 110] width 16 height 16
click at [641, 150] on img at bounding box center [637, 149] width 7 height 7
click at [510, 76] on span "INCLUSIONS" at bounding box center [494, 73] width 38 height 10
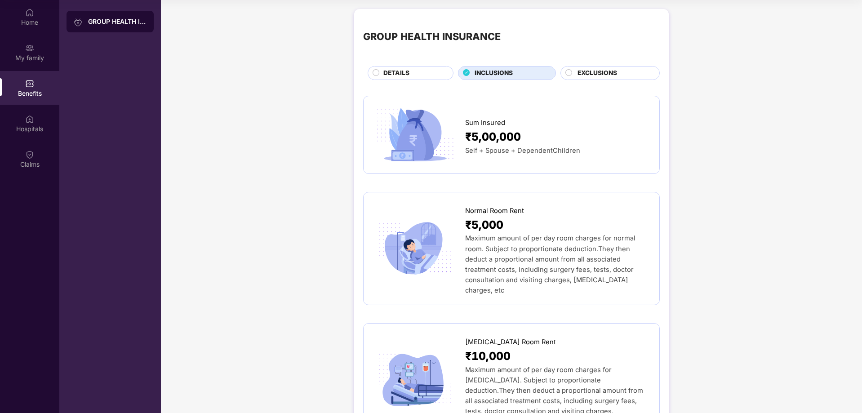
click at [597, 71] on span "EXCLUSIONS" at bounding box center [598, 73] width 40 height 10
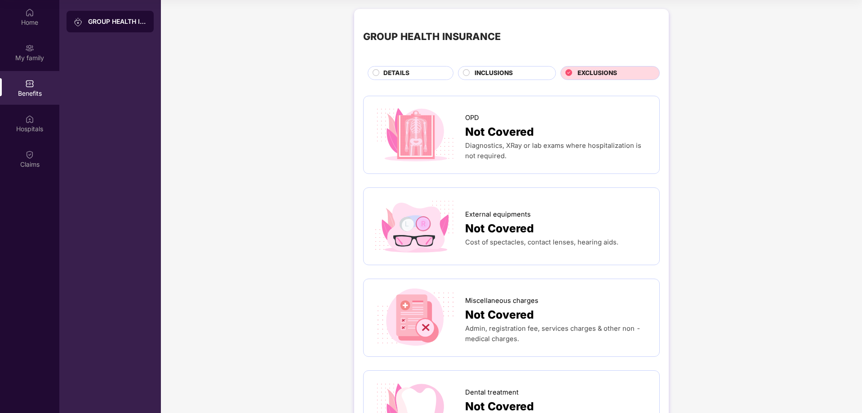
click at [496, 76] on span "INCLUSIONS" at bounding box center [494, 73] width 38 height 10
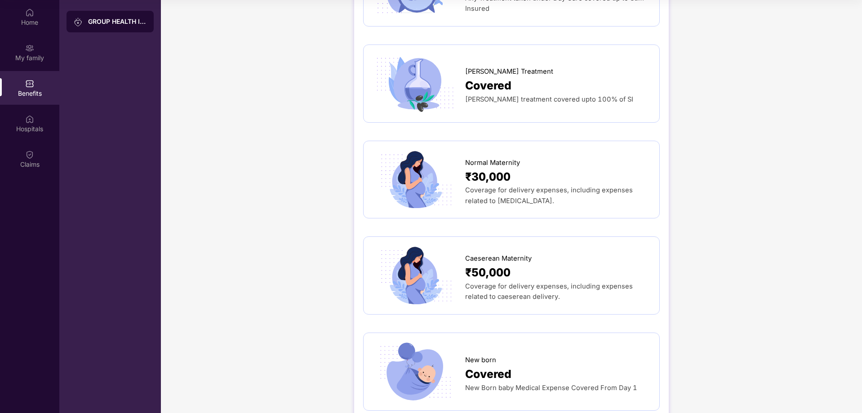
scroll to position [854, 0]
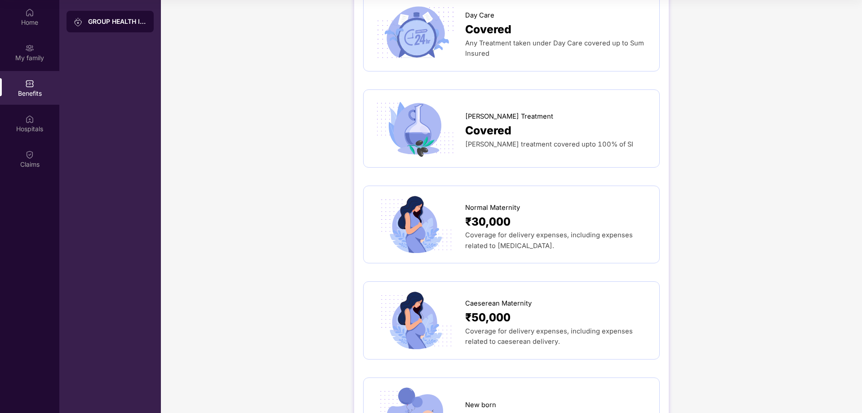
click at [499, 213] on span "₹30,000" at bounding box center [487, 222] width 45 height 18
click at [521, 231] on span "Coverage for delivery expenses, including expenses related to [MEDICAL_DATA]." at bounding box center [549, 240] width 168 height 18
click at [524, 230] on div "Coverage for delivery expenses, including expenses related to [MEDICAL_DATA]." at bounding box center [557, 240] width 185 height 21
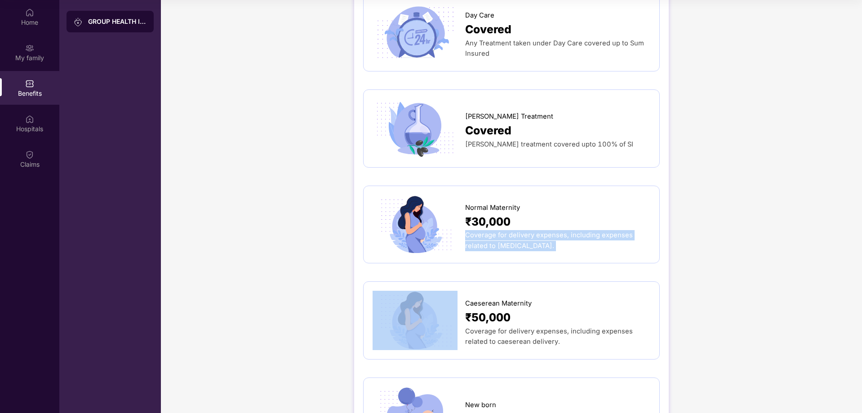
click at [524, 230] on div "Coverage for delivery expenses, including expenses related to [MEDICAL_DATA]." at bounding box center [557, 240] width 185 height 21
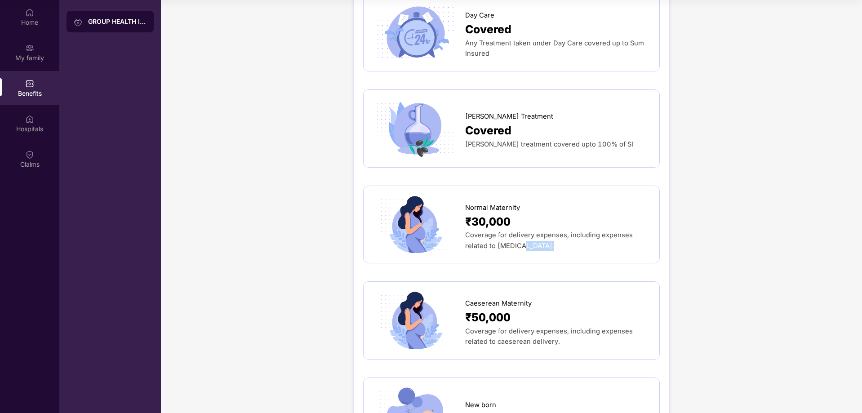
click at [524, 230] on div "Coverage for delivery expenses, including expenses related to [MEDICAL_DATA]." at bounding box center [557, 240] width 185 height 21
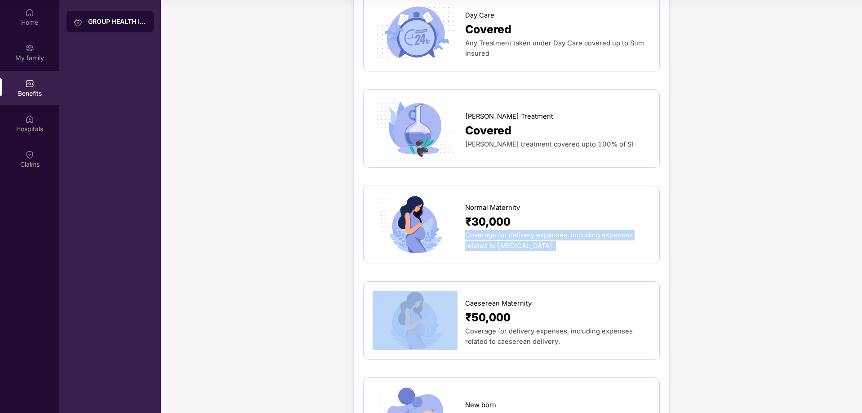
click at [524, 230] on div "Coverage for delivery expenses, including expenses related to [MEDICAL_DATA]." at bounding box center [557, 240] width 185 height 21
click at [415, 195] on img at bounding box center [415, 224] width 85 height 59
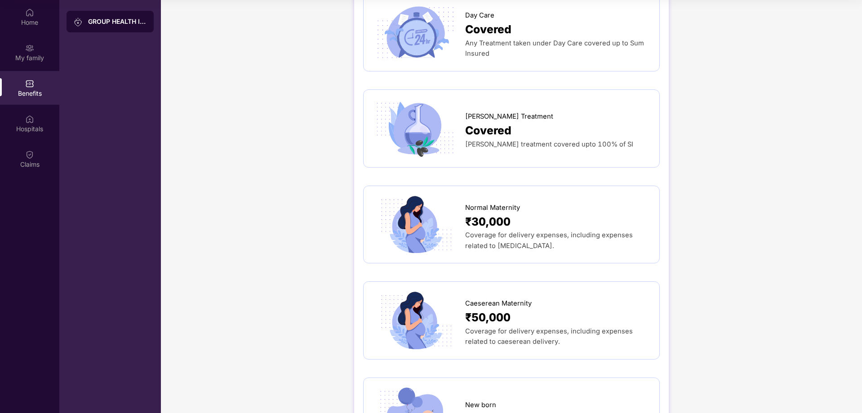
click at [492, 213] on span "₹30,000" at bounding box center [487, 222] width 45 height 18
click at [474, 327] on span "Coverage for delivery expenses, including expenses related to caeserean deliver…" at bounding box center [549, 336] width 168 height 18
click at [482, 327] on span "Coverage for delivery expenses, including expenses related to caeserean deliver…" at bounding box center [549, 336] width 168 height 18
click at [483, 327] on span "Coverage for delivery expenses, including expenses related to caeserean deliver…" at bounding box center [549, 336] width 168 height 18
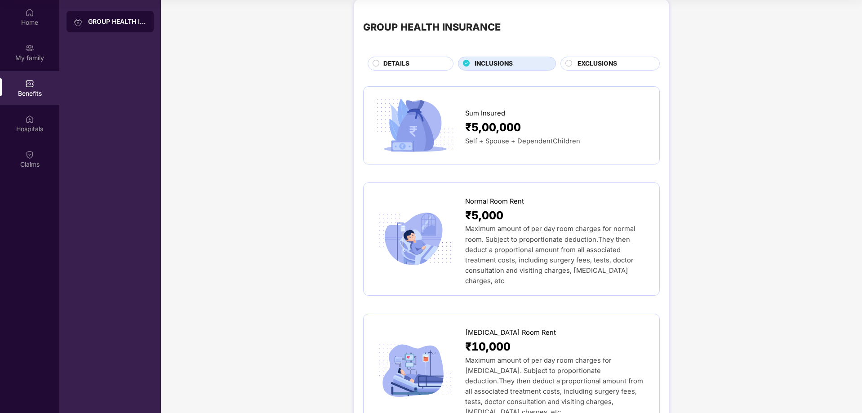
scroll to position [0, 0]
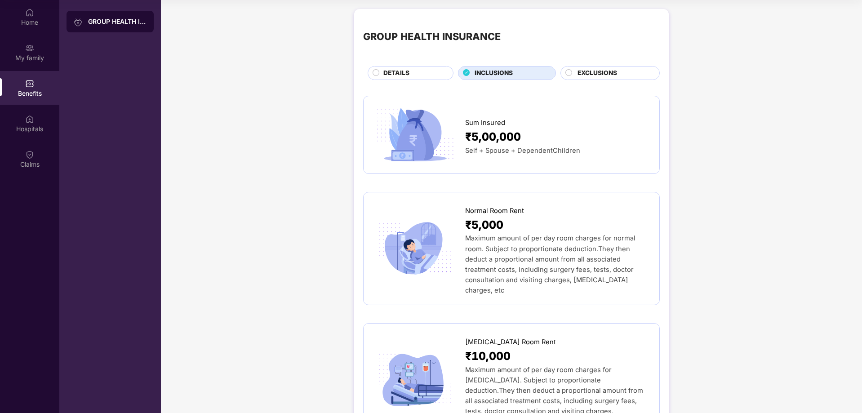
click at [615, 69] on span "EXCLUSIONS" at bounding box center [598, 73] width 40 height 10
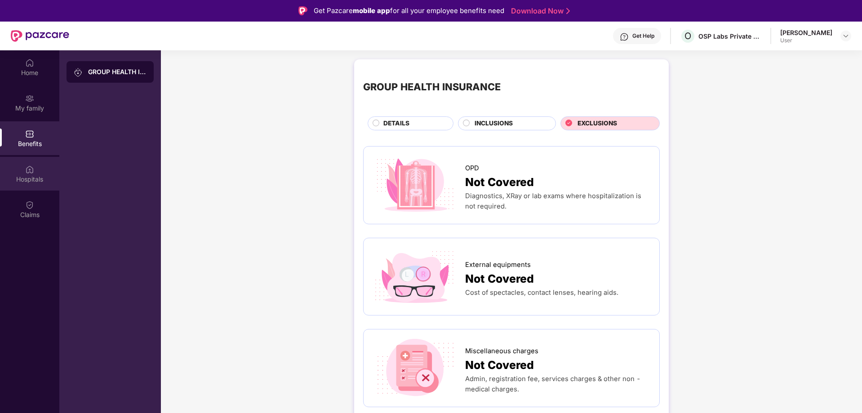
click at [35, 169] on div "Hospitals" at bounding box center [29, 174] width 59 height 34
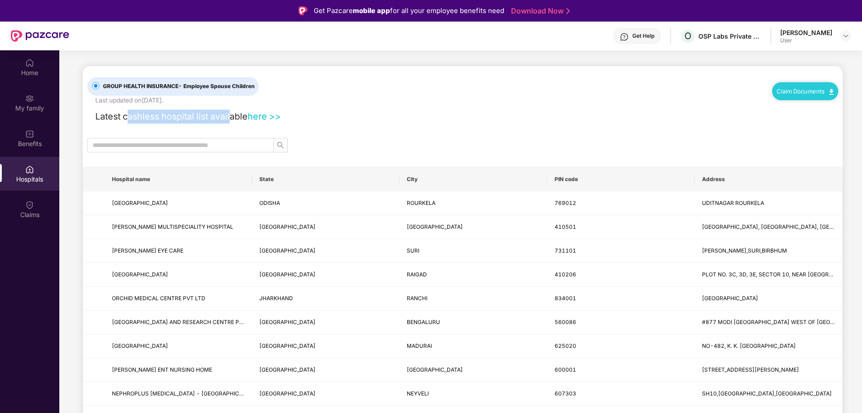
drag, startPoint x: 155, startPoint y: 116, endPoint x: 232, endPoint y: 116, distance: 77.3
click at [232, 116] on span "Latest cashless hospital list available" at bounding box center [171, 116] width 152 height 11
click at [262, 118] on link "here >>" at bounding box center [264, 116] width 33 height 11
drag, startPoint x: 133, startPoint y: 103, endPoint x: 171, endPoint y: 103, distance: 38.7
click at [164, 103] on div "Last updated on [DATE] ." at bounding box center [129, 101] width 68 height 10
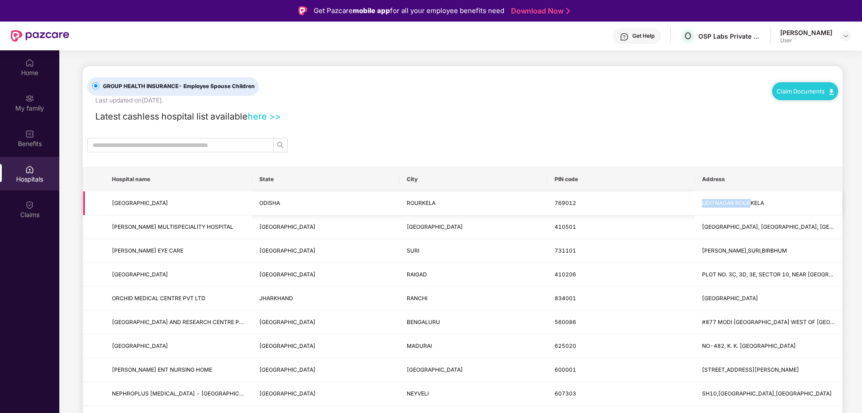
drag, startPoint x: 697, startPoint y: 204, endPoint x: 751, endPoint y: 202, distance: 53.5
click at [751, 202] on td "UDITNAGAR ROURKELA" at bounding box center [768, 203] width 147 height 24
click at [183, 142] on input "text" at bounding box center [177, 145] width 169 height 10
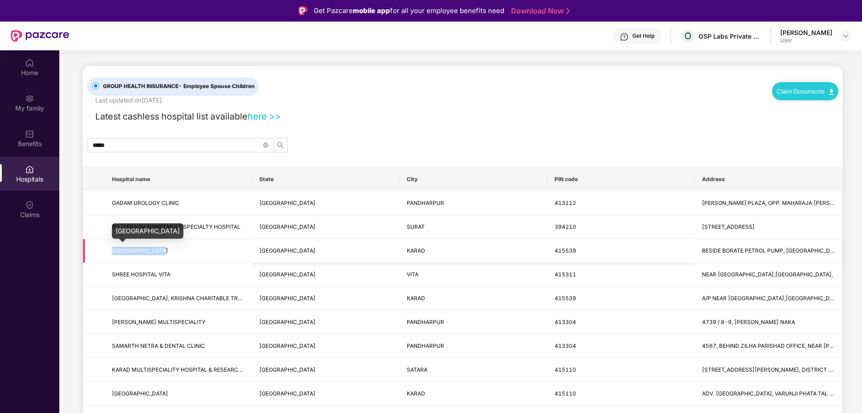
drag, startPoint x: 113, startPoint y: 251, endPoint x: 168, endPoint y: 251, distance: 54.4
click at [168, 251] on span "[GEOGRAPHIC_DATA]" at bounding box center [178, 251] width 133 height 9
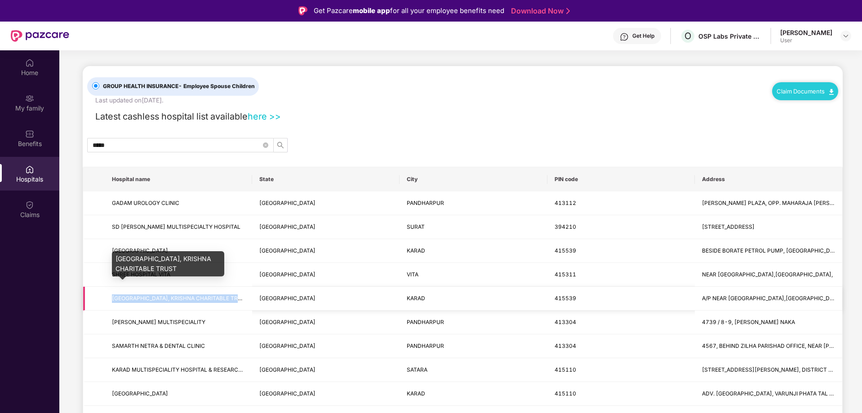
drag, startPoint x: 112, startPoint y: 299, endPoint x: 242, endPoint y: 299, distance: 129.5
click at [242, 299] on span "[GEOGRAPHIC_DATA], KRISHNA CHARITABLE TRUST" at bounding box center [180, 298] width 137 height 7
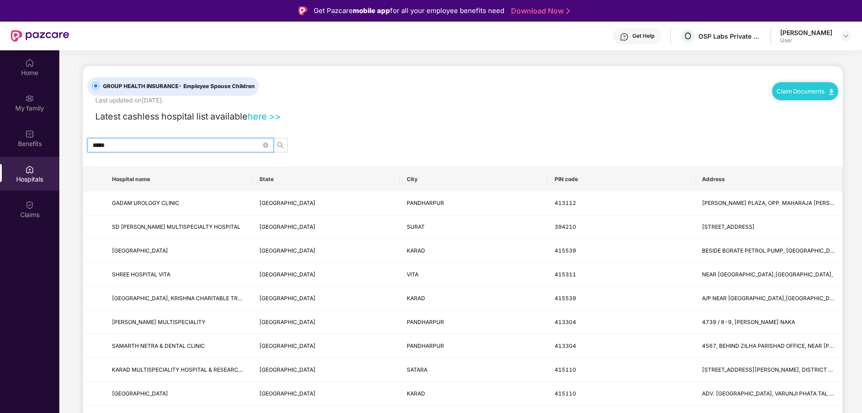
drag, startPoint x: 118, startPoint y: 147, endPoint x: 70, endPoint y: 148, distance: 48.1
click at [70, 148] on main "GROUP HEALTH INSURANCE - Employee Spouse Children Last updated on [DATE] . Clai…" at bounding box center [460, 351] width 803 height 603
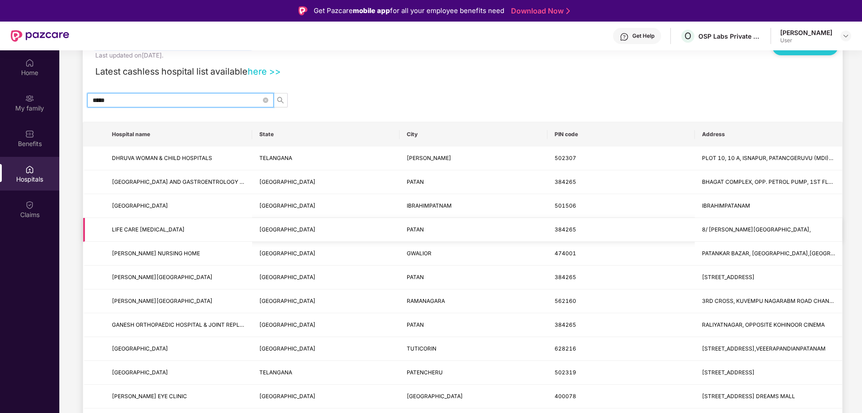
scroll to position [90, 0]
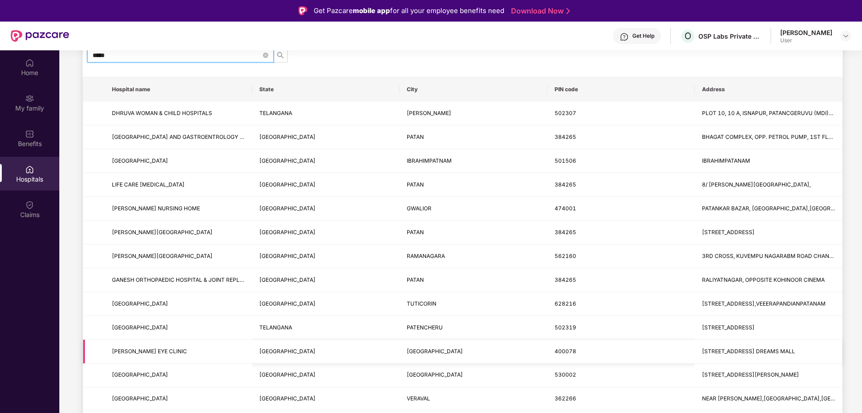
type input "*****"
drag, startPoint x: 122, startPoint y: 351, endPoint x: 162, endPoint y: 351, distance: 40.5
click at [162, 351] on span "[PERSON_NAME] EYE CLINIC" at bounding box center [149, 351] width 75 height 7
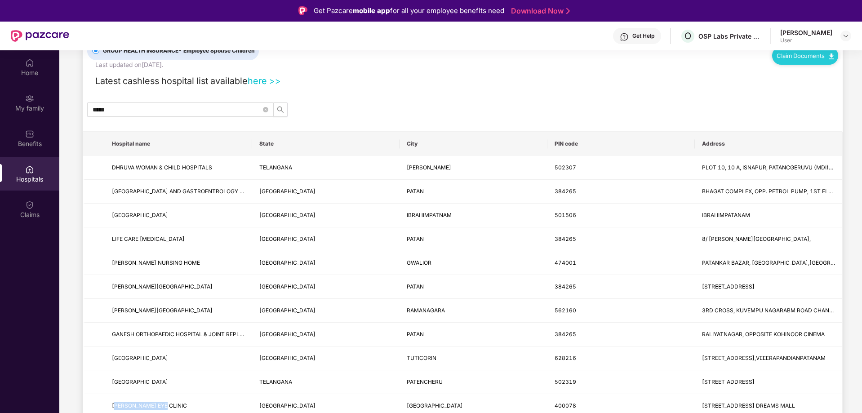
scroll to position [0, 0]
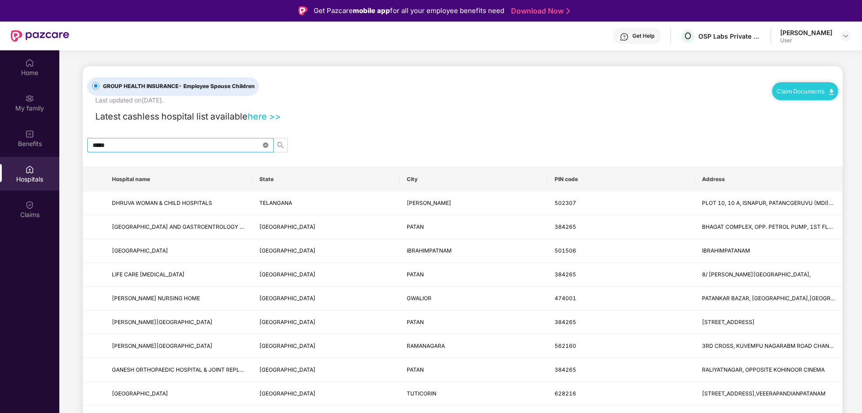
click at [267, 143] on icon "close-circle" at bounding box center [265, 144] width 5 height 5
click at [186, 148] on input "text" at bounding box center [177, 145] width 169 height 10
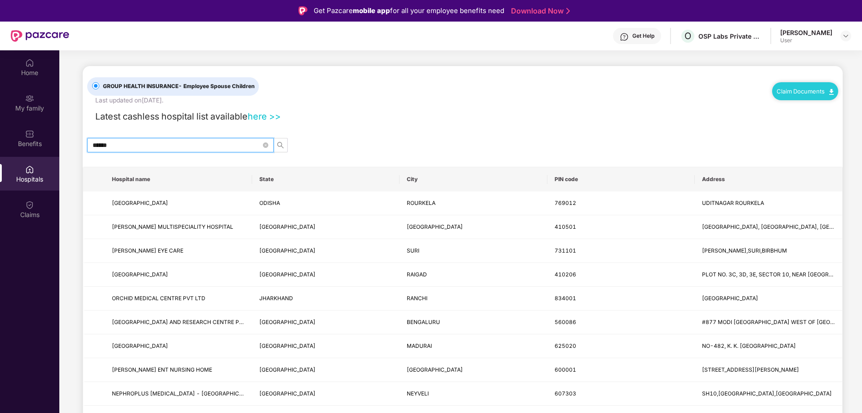
type input "*******"
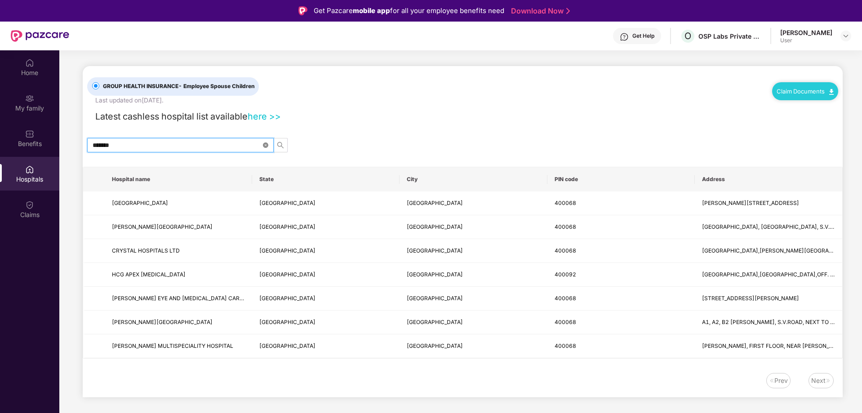
click at [266, 145] on icon "close-circle" at bounding box center [265, 144] width 5 height 5
click at [142, 146] on input "text" at bounding box center [177, 145] width 169 height 10
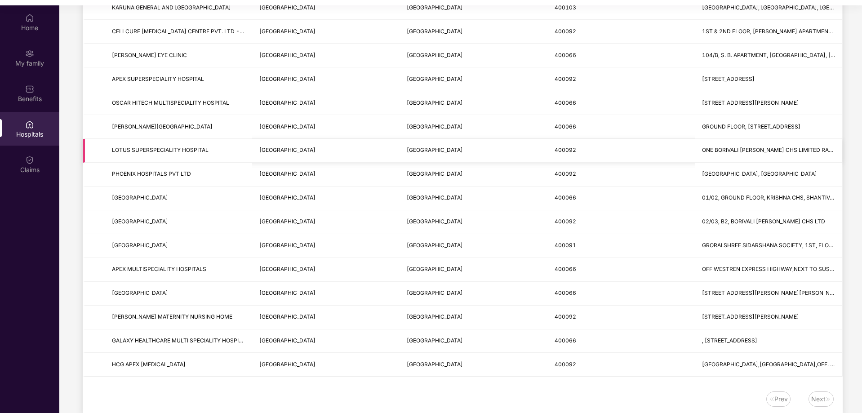
scroll to position [285, 0]
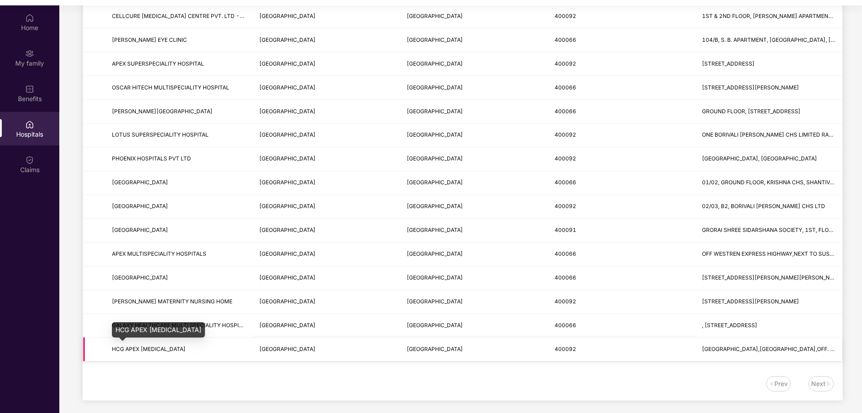
type input "********"
drag, startPoint x: 112, startPoint y: 347, endPoint x: 179, endPoint y: 348, distance: 66.5
click at [179, 348] on span "HCG APEX [MEDICAL_DATA]" at bounding box center [149, 349] width 74 height 7
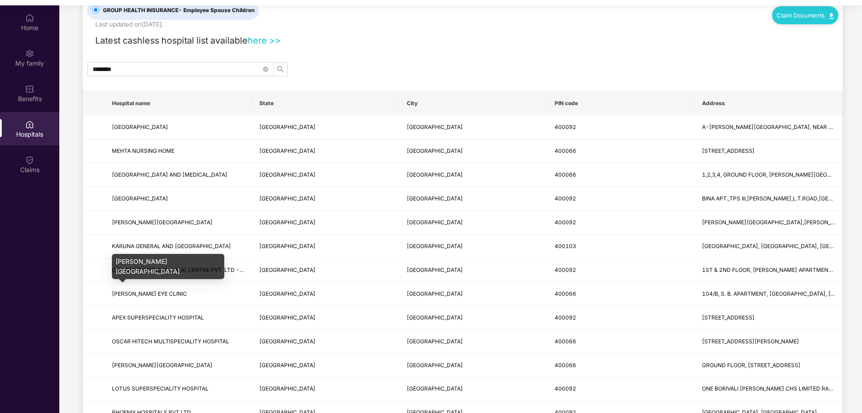
scroll to position [15, 0]
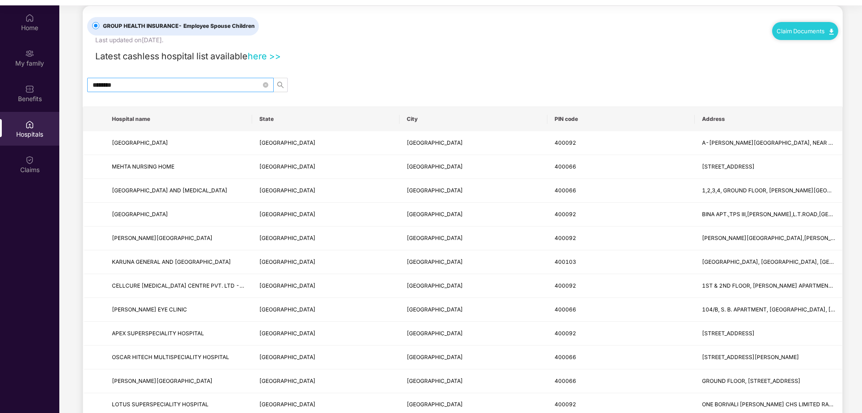
click at [263, 85] on span "********" at bounding box center [180, 85] width 187 height 14
click at [243, 85] on input "********" at bounding box center [177, 85] width 169 height 10
click at [266, 85] on icon "close-circle" at bounding box center [265, 84] width 5 height 5
click at [211, 86] on input "text" at bounding box center [177, 85] width 169 height 10
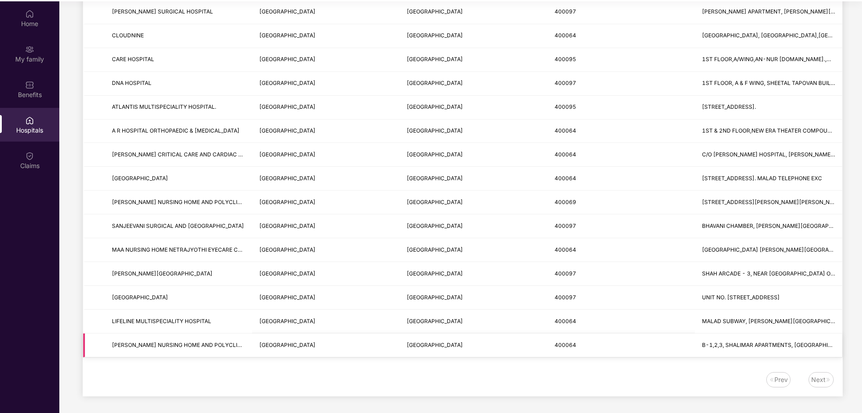
scroll to position [50, 0]
type input "*****"
click at [826, 378] on img at bounding box center [828, 378] width 5 height 5
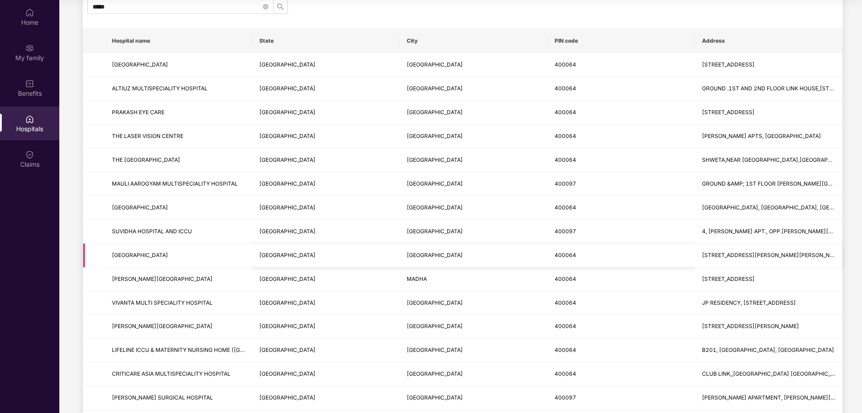
scroll to position [0, 0]
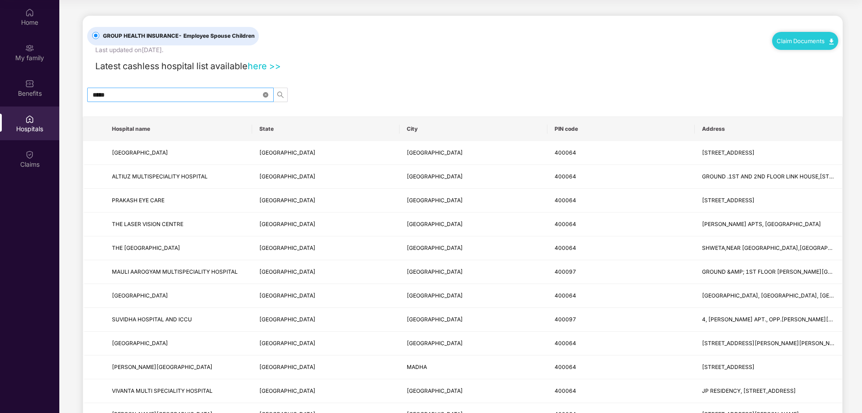
click at [265, 96] on icon "close-circle" at bounding box center [265, 94] width 5 height 5
click at [201, 98] on input "text" at bounding box center [177, 95] width 169 height 10
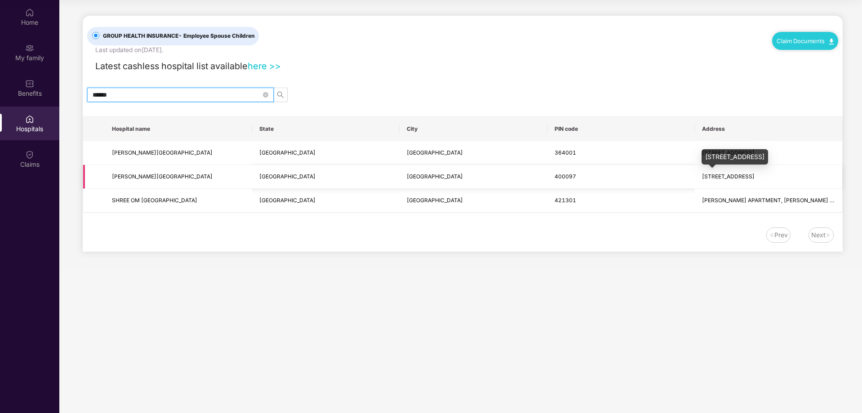
type input "******"
click at [731, 175] on span "[STREET_ADDRESS]" at bounding box center [728, 176] width 53 height 7
drag, startPoint x: 702, startPoint y: 177, endPoint x: 767, endPoint y: 178, distance: 65.2
click at [755, 178] on span "[STREET_ADDRESS]" at bounding box center [728, 176] width 53 height 7
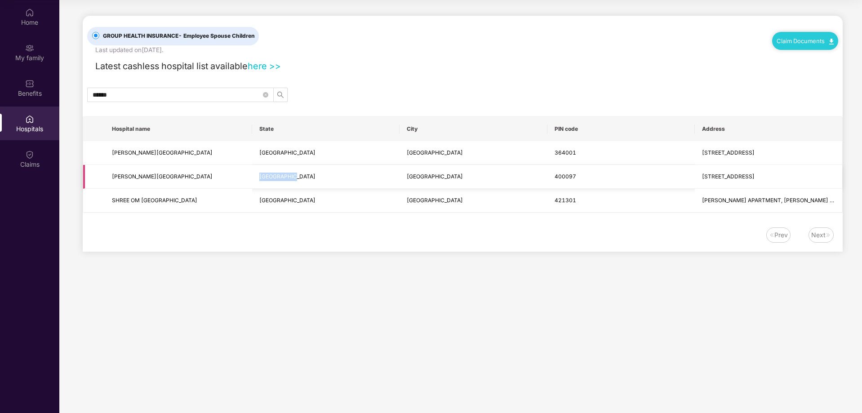
drag, startPoint x: 261, startPoint y: 176, endPoint x: 316, endPoint y: 176, distance: 54.8
click at [316, 176] on td "[GEOGRAPHIC_DATA]" at bounding box center [325, 177] width 147 height 24
click at [420, 175] on span "[GEOGRAPHIC_DATA]" at bounding box center [435, 176] width 56 height 7
drag, startPoint x: 556, startPoint y: 174, endPoint x: 578, endPoint y: 177, distance: 21.7
click at [578, 177] on td "400097" at bounding box center [620, 177] width 147 height 24
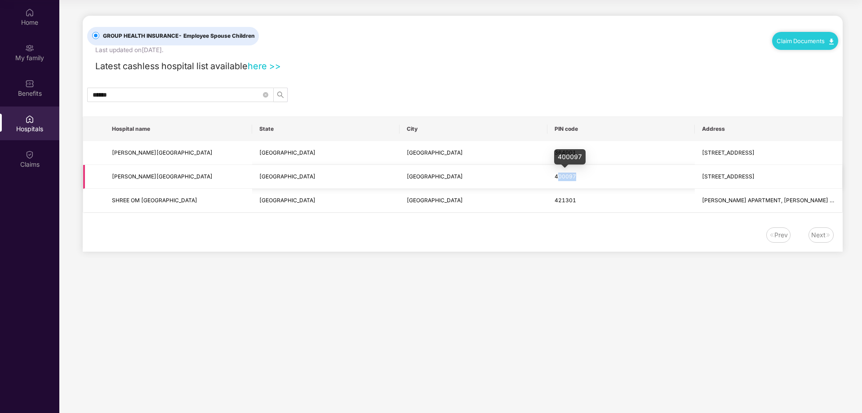
click at [564, 178] on span "400097" at bounding box center [566, 176] width 22 height 7
